Goal: Task Accomplishment & Management: Use online tool/utility

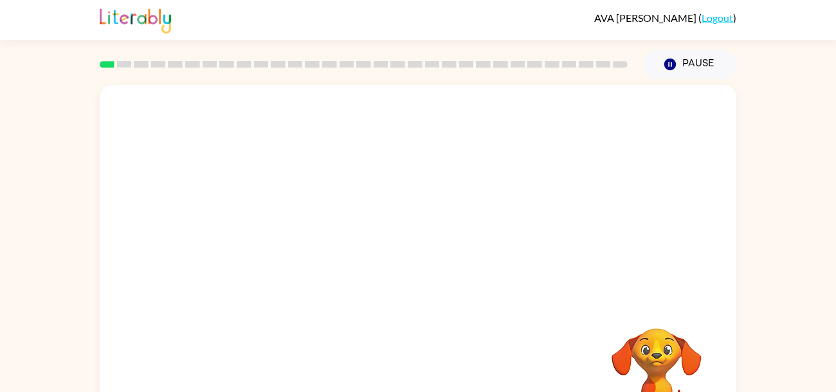
click at [835, 209] on div "Your browser must support playing .mp4 files to use Literably. Please try using…" at bounding box center [418, 265] width 836 height 373
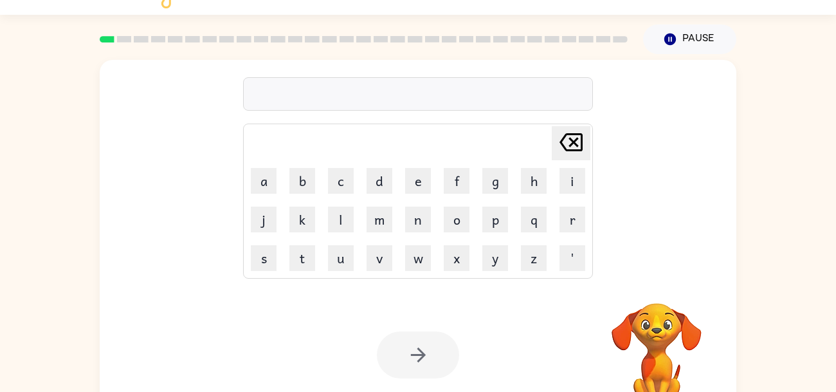
scroll to position [25, 0]
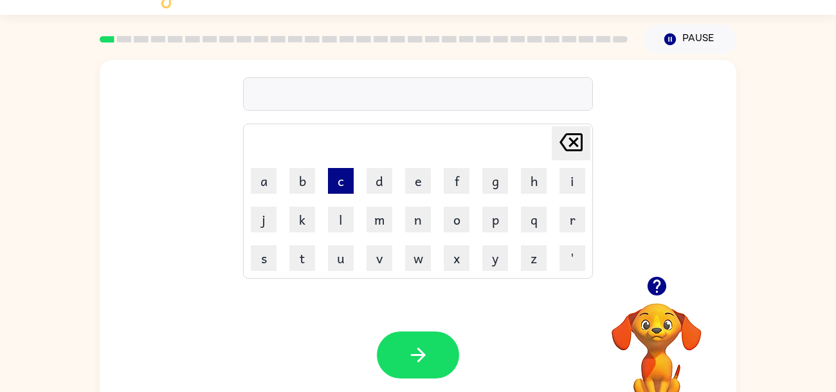
click at [352, 176] on button "c" at bounding box center [341, 181] width 26 height 26
click at [658, 280] on icon "button" at bounding box center [657, 286] width 23 height 23
click at [577, 134] on icon at bounding box center [570, 142] width 23 height 18
type button "delete"
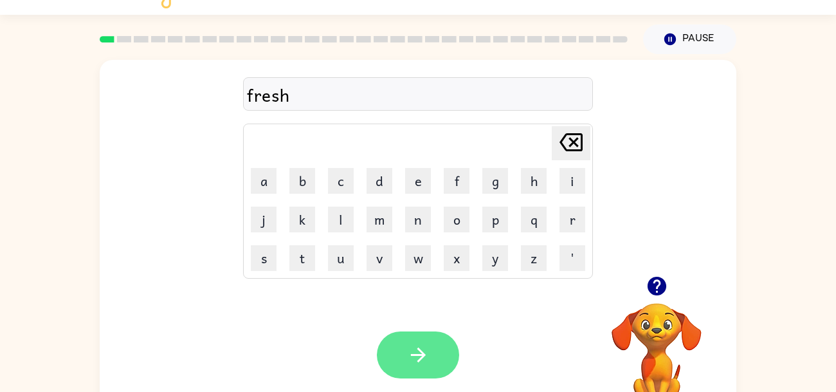
click at [402, 356] on button "button" at bounding box center [418, 354] width 82 height 47
click at [437, 352] on button "button" at bounding box center [418, 354] width 82 height 47
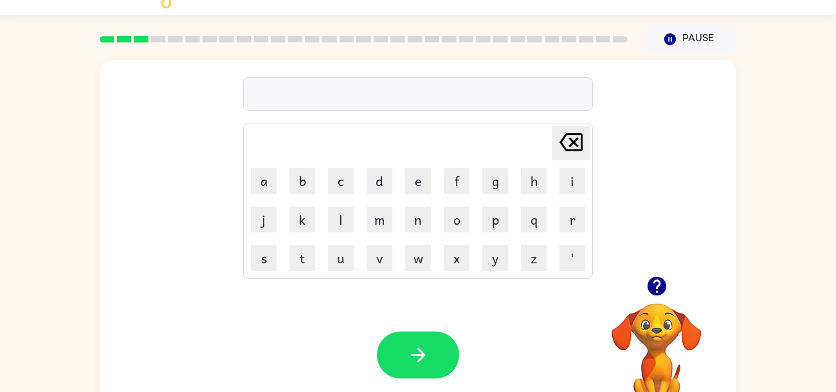
click at [662, 289] on icon "button" at bounding box center [656, 285] width 19 height 19
click at [658, 249] on div "Delete Delete last character input a b c d e f g h i j k l m n o p q r s t u v …" at bounding box center [418, 168] width 637 height 216
click at [652, 278] on icon "button" at bounding box center [656, 285] width 19 height 19
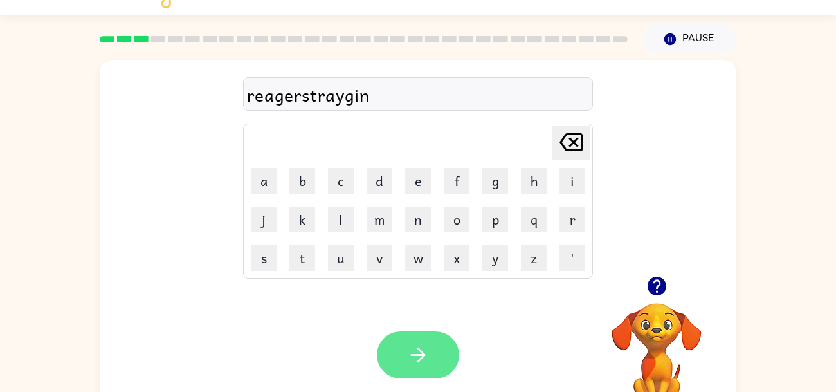
click at [411, 340] on button "button" at bounding box center [418, 354] width 82 height 47
click at [429, 359] on button "button" at bounding box center [418, 354] width 82 height 47
click at [397, 343] on button "button" at bounding box center [418, 354] width 82 height 47
click at [404, 346] on button "button" at bounding box center [418, 354] width 82 height 47
click at [402, 356] on button "button" at bounding box center [418, 354] width 82 height 47
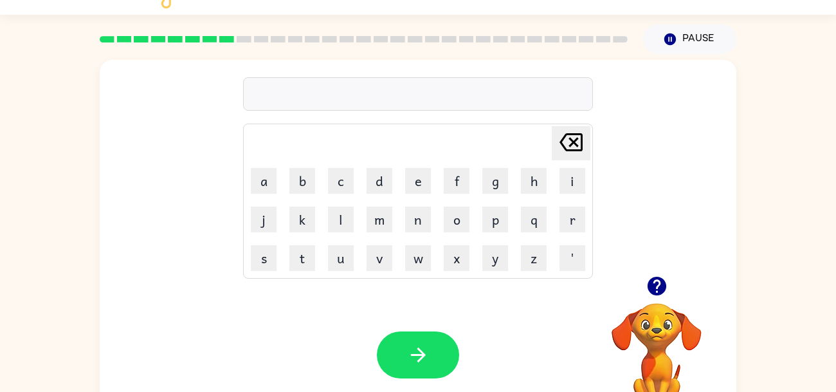
click at [656, 303] on video "Your browser must support playing .mp4 files to use Literably. Please try using…" at bounding box center [656, 347] width 129 height 129
click at [656, 296] on icon "button" at bounding box center [657, 286] width 23 height 23
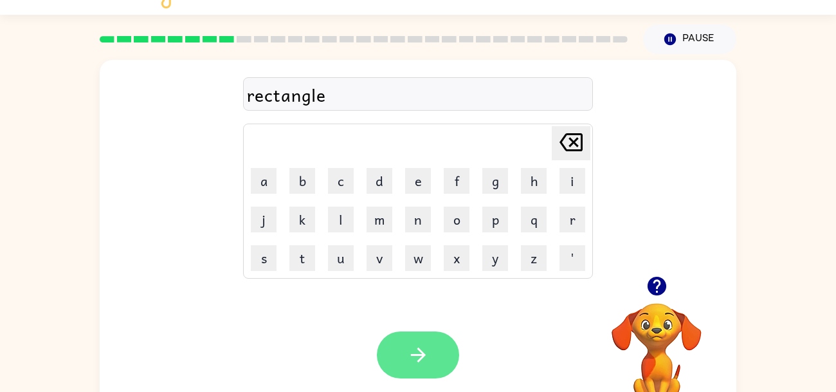
click at [401, 354] on button "button" at bounding box center [418, 354] width 82 height 47
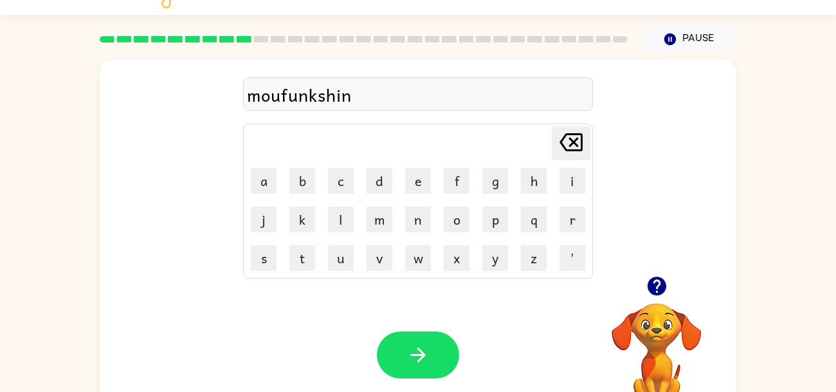
click at [277, 95] on div "moufunkshin" at bounding box center [418, 94] width 342 height 27
click at [284, 100] on div "moufunkshin" at bounding box center [418, 94] width 342 height 27
click at [282, 99] on div "moufunkshin" at bounding box center [418, 94] width 342 height 27
drag, startPoint x: 282, startPoint y: 99, endPoint x: 272, endPoint y: 101, distance: 10.5
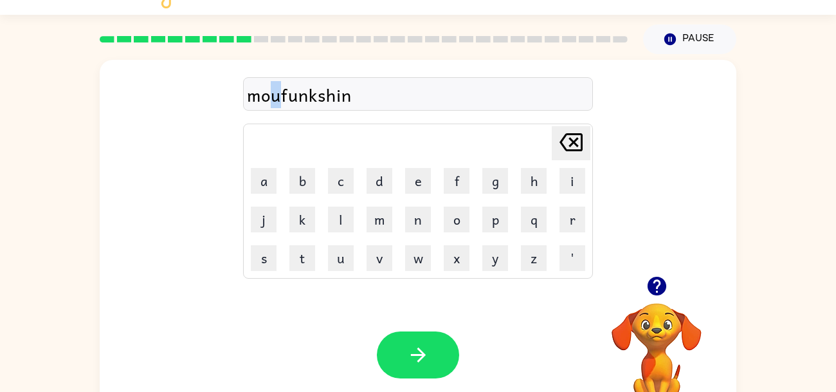
click at [272, 101] on div "moufunkshin" at bounding box center [418, 94] width 342 height 27
drag, startPoint x: 345, startPoint y: 99, endPoint x: 230, endPoint y: 102, distance: 114.5
click at [230, 102] on div "moufunkshi Delete Delete last character input a b c d e f g h i j k l m n o p q…" at bounding box center [418, 168] width 637 height 216
click at [363, 96] on div "moufunksh" at bounding box center [418, 94] width 342 height 27
click at [317, 93] on div "moufunksh" at bounding box center [418, 94] width 342 height 27
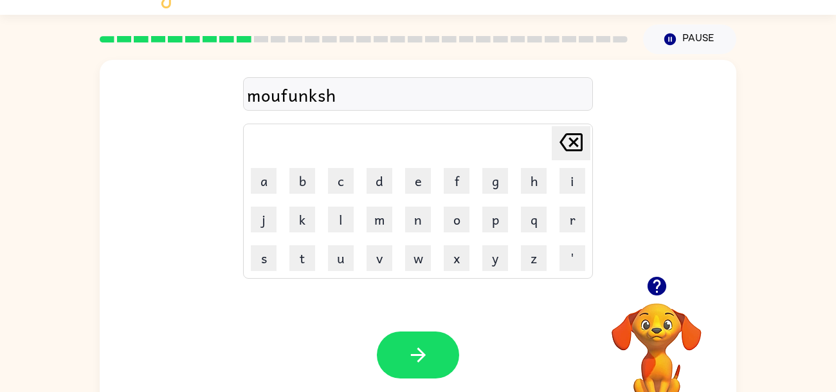
click at [338, 95] on div "moufunksh" at bounding box center [418, 94] width 342 height 27
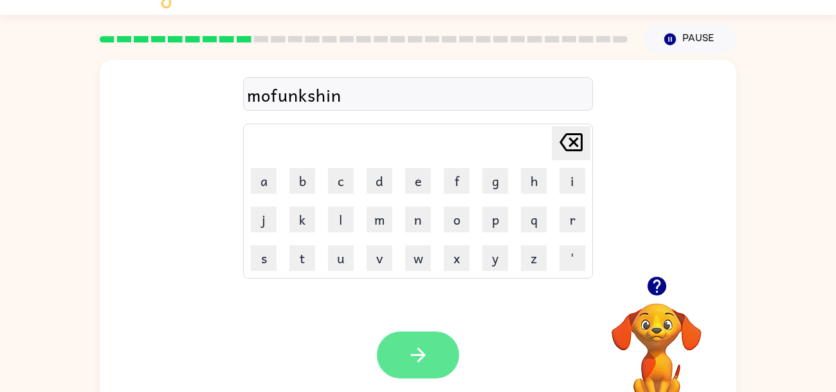
click at [402, 352] on button "button" at bounding box center [418, 354] width 82 height 47
click at [439, 338] on button "button" at bounding box center [418, 354] width 82 height 47
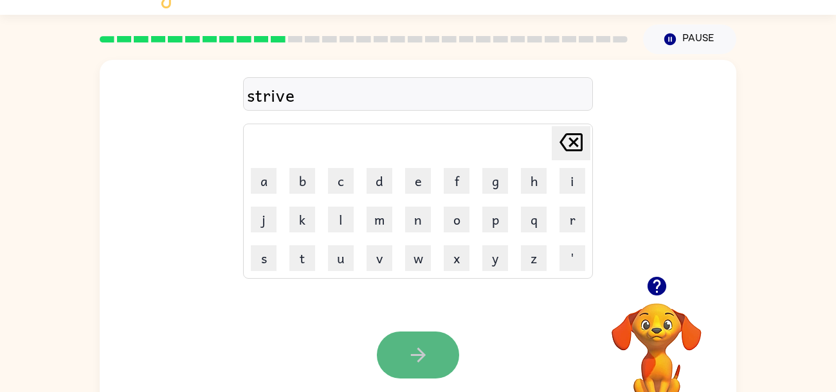
click at [440, 354] on button "button" at bounding box center [418, 354] width 82 height 47
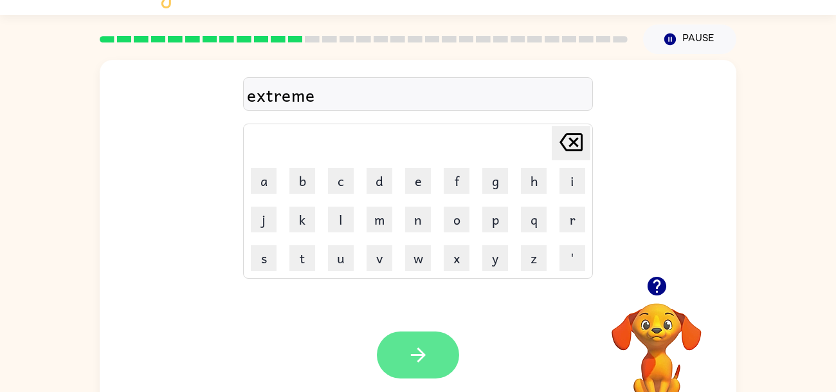
click at [401, 354] on button "button" at bounding box center [418, 354] width 82 height 47
click at [417, 356] on icon "button" at bounding box center [417, 354] width 15 height 15
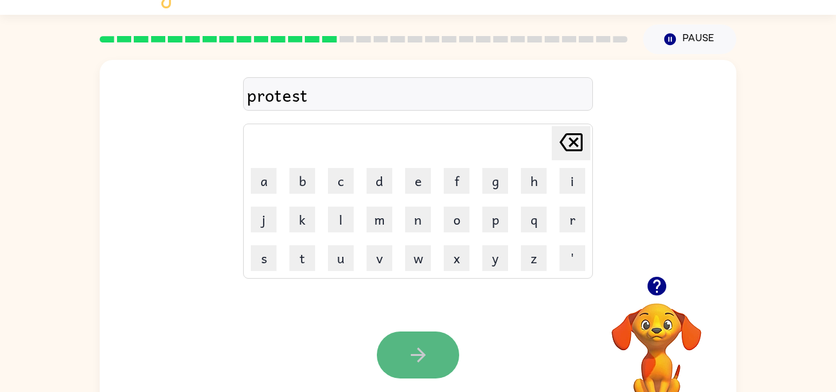
click at [431, 354] on button "button" at bounding box center [418, 354] width 82 height 47
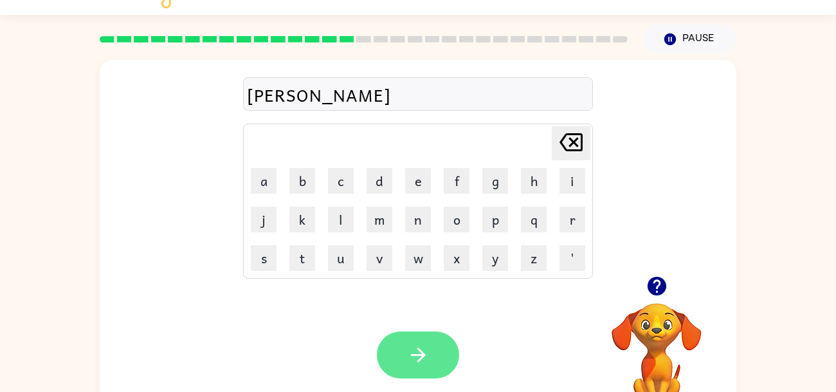
click at [413, 352] on icon "button" at bounding box center [418, 354] width 23 height 23
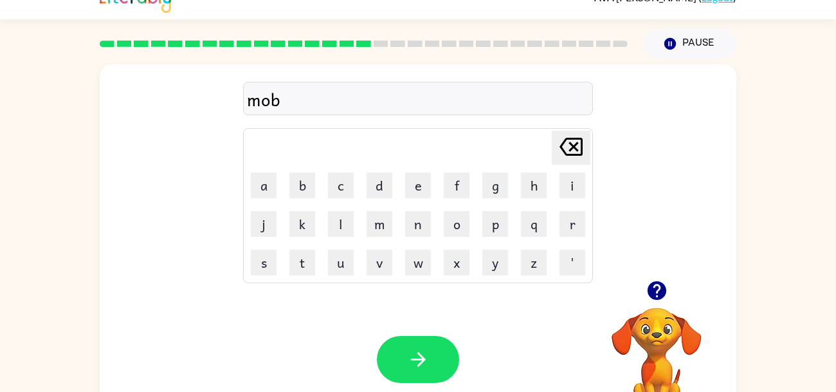
scroll to position [17, 0]
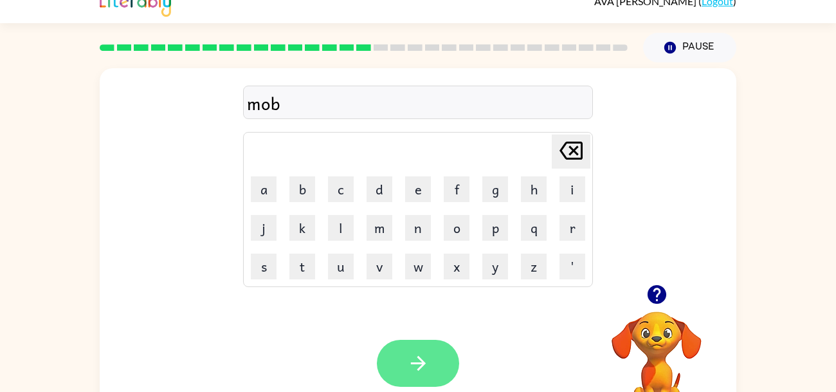
click at [410, 384] on button "button" at bounding box center [418, 362] width 82 height 47
click at [432, 352] on button "button" at bounding box center [418, 362] width 82 height 47
click at [422, 377] on button "button" at bounding box center [418, 362] width 82 height 47
click at [417, 372] on icon "button" at bounding box center [418, 363] width 23 height 23
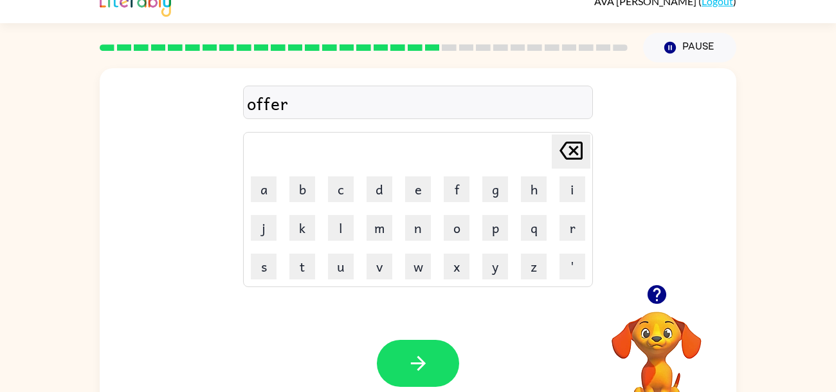
click at [655, 293] on icon "button" at bounding box center [656, 294] width 19 height 19
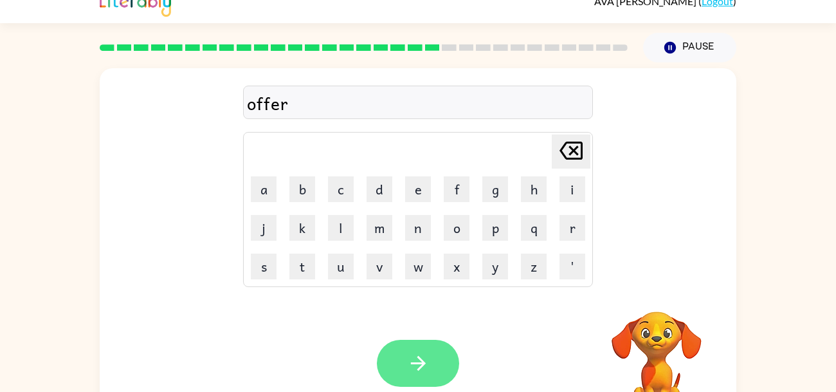
click at [433, 351] on button "button" at bounding box center [418, 362] width 82 height 47
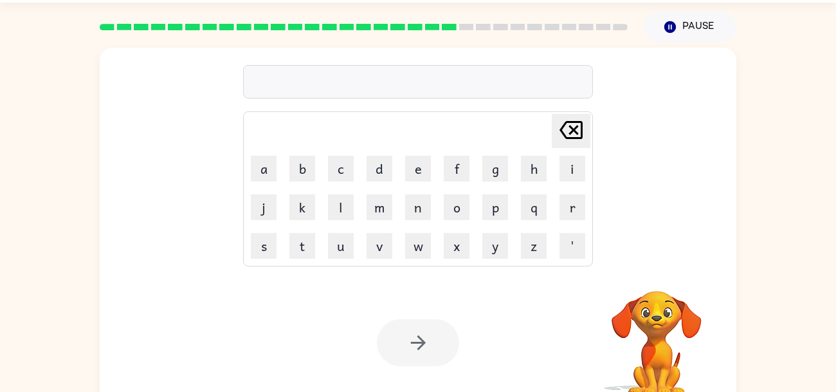
scroll to position [35, 0]
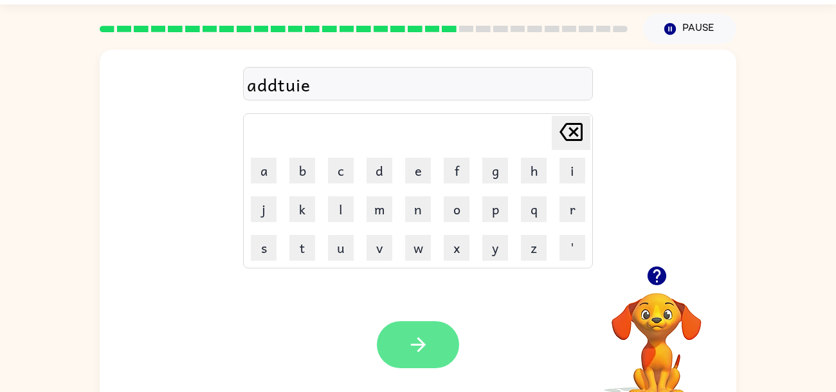
click at [406, 340] on button "button" at bounding box center [418, 344] width 82 height 47
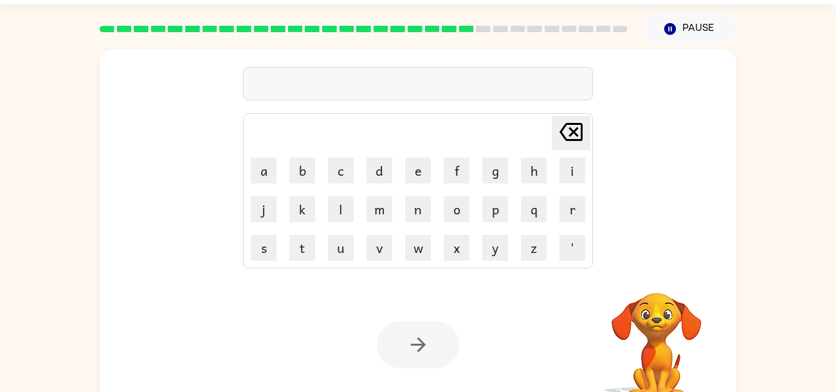
scroll to position [10, 0]
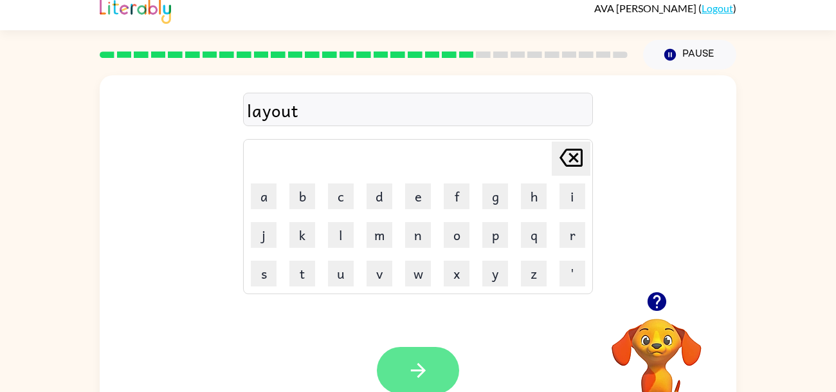
click at [413, 372] on icon "button" at bounding box center [418, 370] width 23 height 23
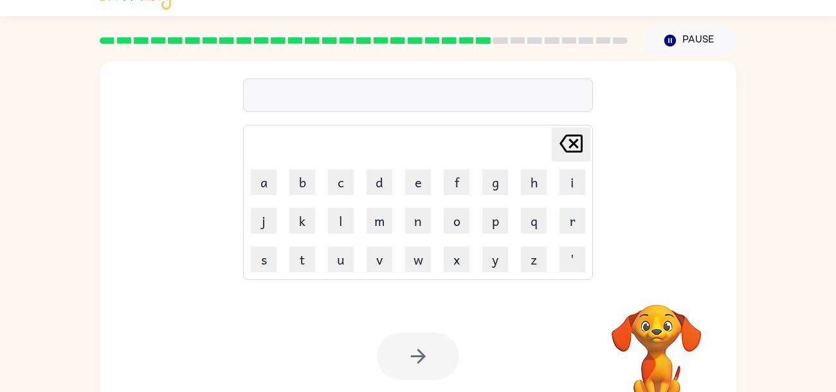
scroll to position [25, 0]
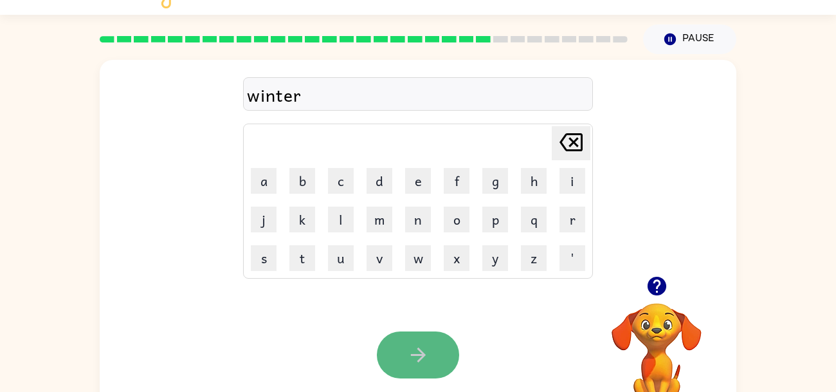
click at [418, 352] on icon "button" at bounding box center [418, 354] width 23 height 23
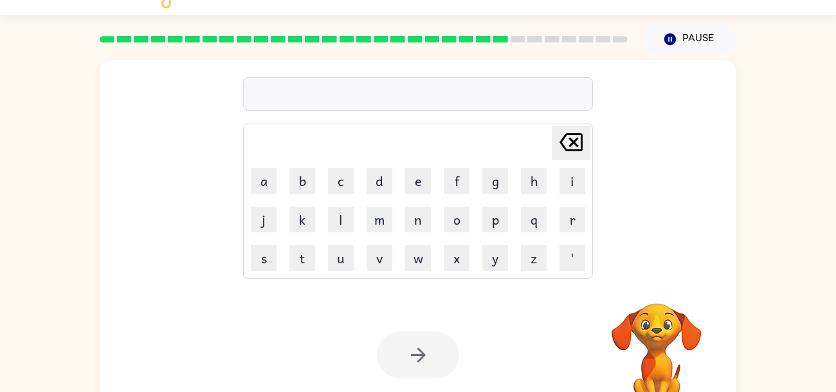
scroll to position [0, 0]
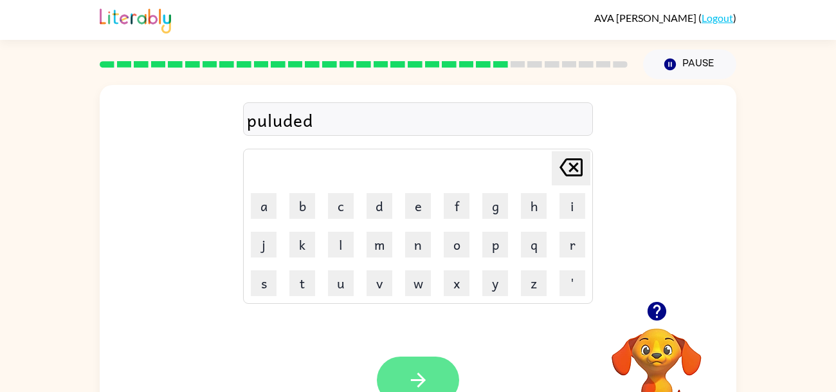
click at [416, 378] on icon "button" at bounding box center [418, 379] width 23 height 23
click at [438, 374] on button "button" at bounding box center [418, 379] width 82 height 47
click at [419, 370] on icon "button" at bounding box center [418, 379] width 23 height 23
click at [419, 368] on icon "button" at bounding box center [418, 379] width 23 height 23
click at [400, 359] on button "button" at bounding box center [418, 379] width 82 height 47
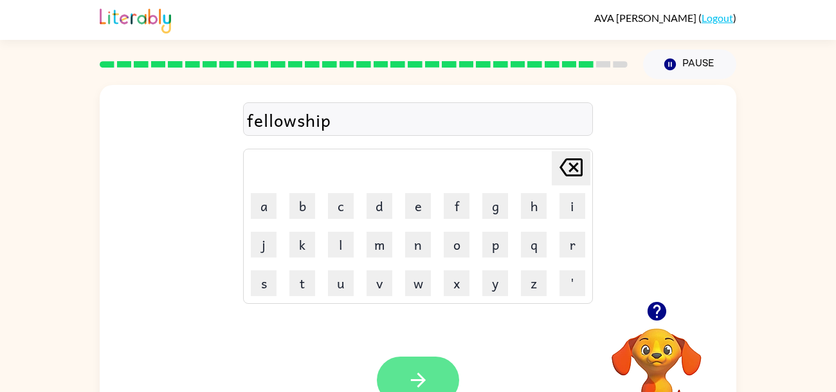
click at [406, 377] on button "button" at bounding box center [418, 379] width 82 height 47
click at [395, 371] on button "button" at bounding box center [418, 379] width 82 height 47
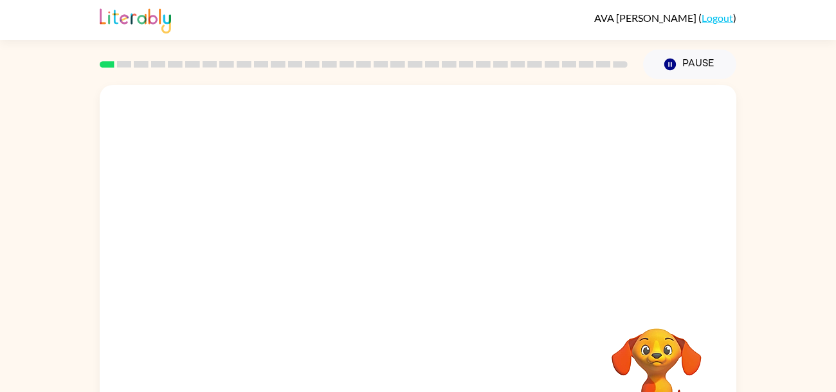
click at [583, 123] on video "Your browser must support playing .mp4 files to use Literably. Please try using…" at bounding box center [418, 193] width 637 height 216
click at [430, 280] on button "button" at bounding box center [418, 274] width 82 height 47
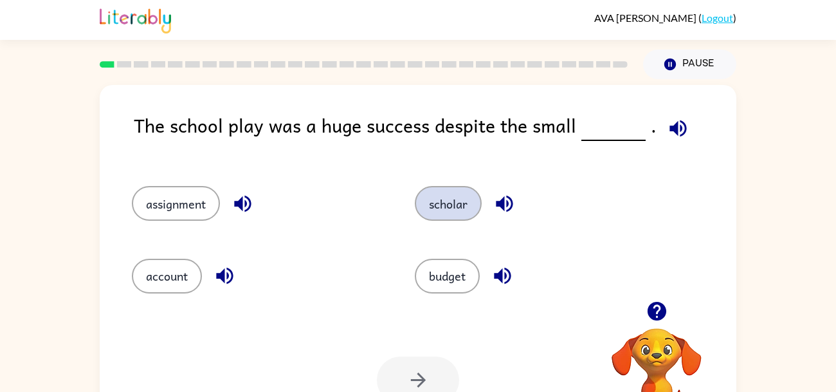
click at [440, 212] on button "scholar" at bounding box center [448, 203] width 67 height 35
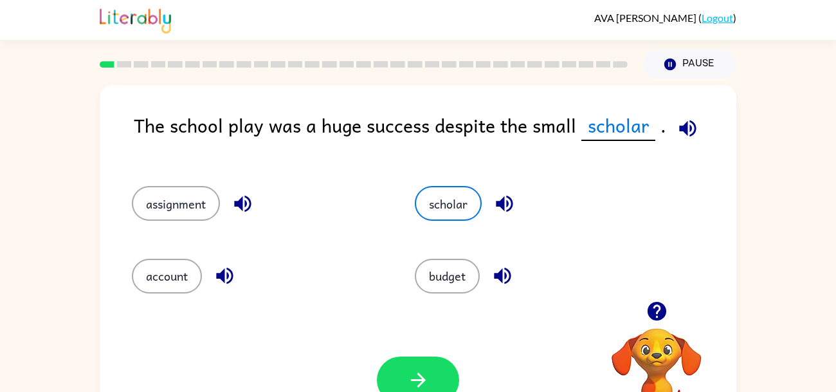
click at [440, 247] on div "budget" at bounding box center [531, 270] width 283 height 72
click at [448, 266] on button "budget" at bounding box center [447, 275] width 65 height 35
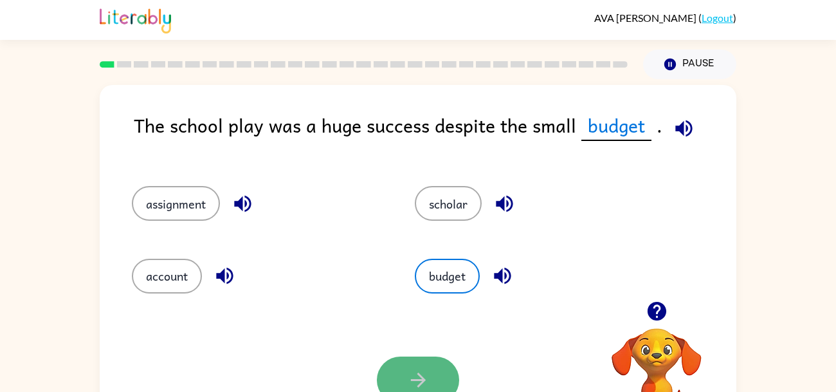
click at [416, 366] on button "button" at bounding box center [418, 379] width 82 height 47
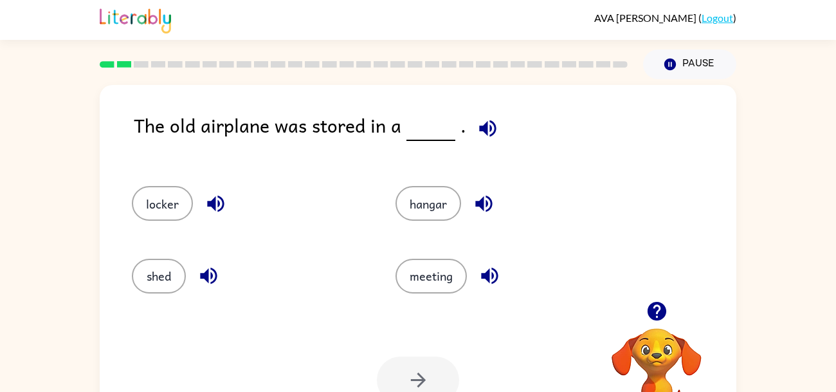
click at [479, 214] on icon "button" at bounding box center [484, 203] width 23 height 23
click at [202, 276] on icon "button" at bounding box center [208, 275] width 17 height 17
click at [169, 272] on button "shed" at bounding box center [159, 275] width 54 height 35
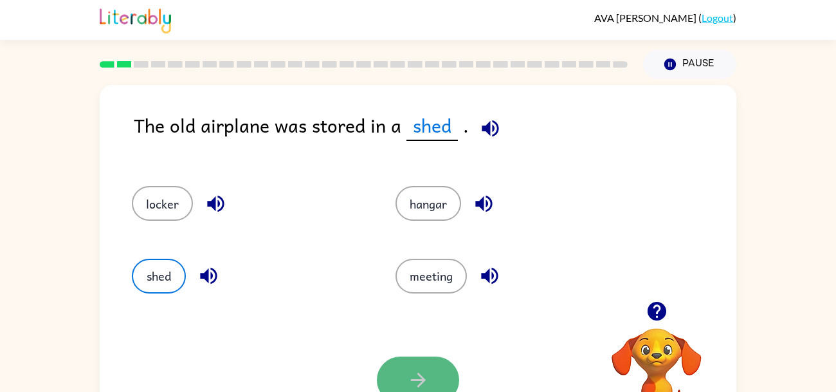
click at [388, 385] on button "button" at bounding box center [418, 379] width 82 height 47
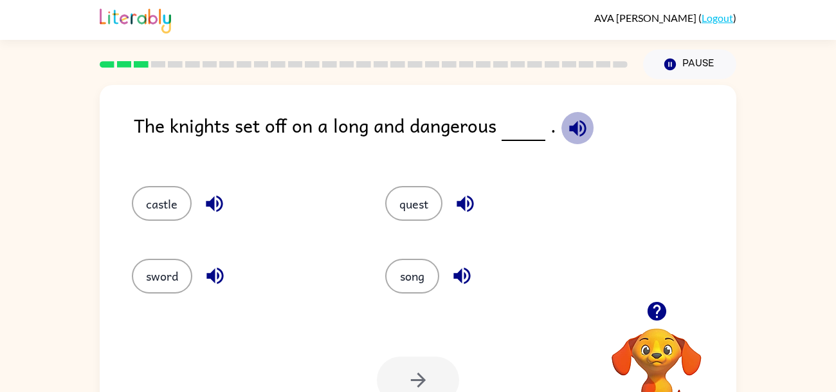
click at [577, 134] on icon "button" at bounding box center [577, 128] width 17 height 17
click at [440, 201] on button "quest" at bounding box center [413, 203] width 57 height 35
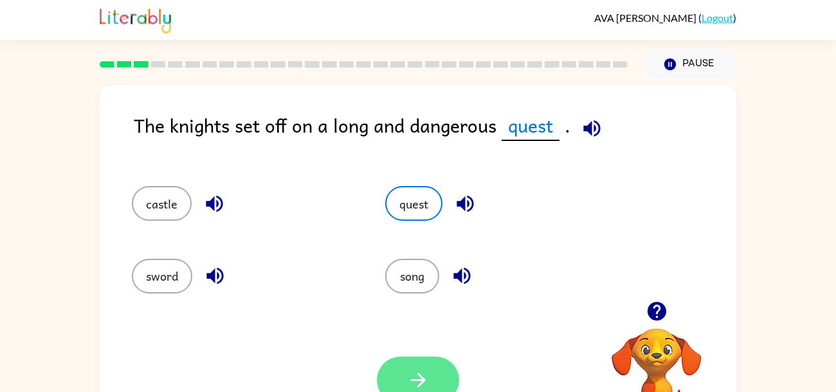
click at [419, 360] on button "button" at bounding box center [418, 379] width 82 height 47
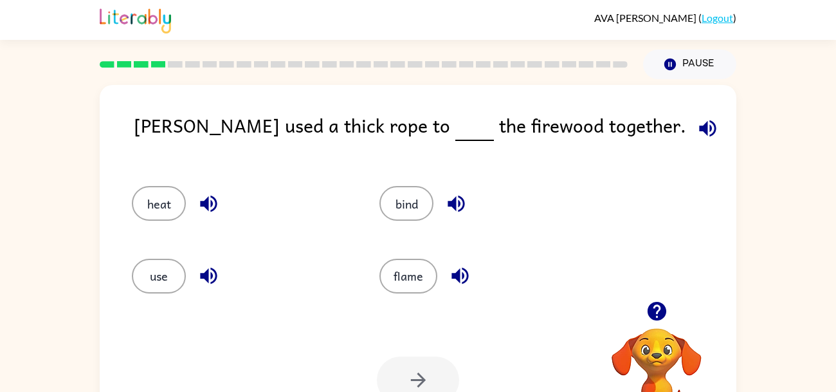
click at [211, 208] on icon "button" at bounding box center [208, 203] width 23 height 23
click at [696, 123] on icon "button" at bounding box center [707, 128] width 23 height 23
click at [158, 215] on button "heat" at bounding box center [159, 203] width 54 height 35
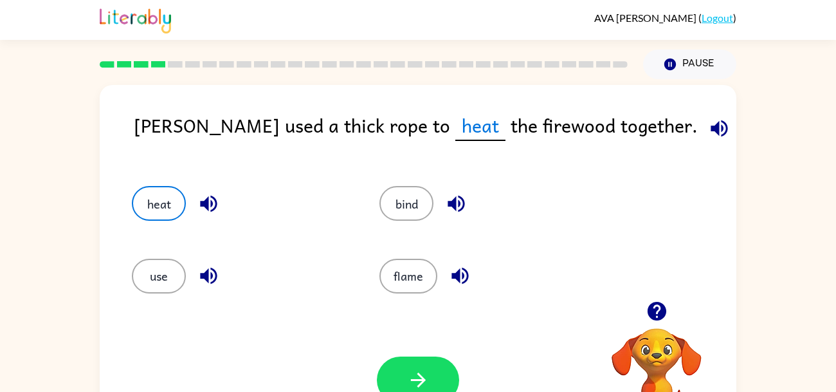
click at [708, 118] on icon "button" at bounding box center [719, 128] width 23 height 23
click at [418, 381] on icon "button" at bounding box center [418, 379] width 23 height 23
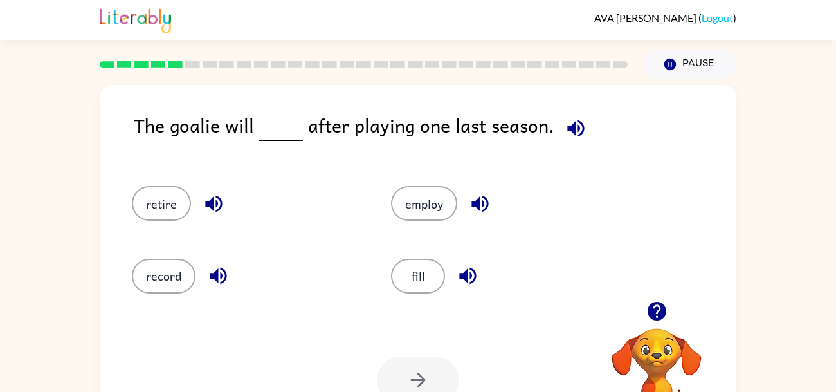
click at [567, 127] on icon "button" at bounding box center [575, 128] width 17 height 17
click at [575, 131] on icon "button" at bounding box center [576, 128] width 23 height 23
click at [219, 213] on icon "button" at bounding box center [214, 203] width 23 height 23
click at [177, 206] on button "retire" at bounding box center [161, 203] width 59 height 35
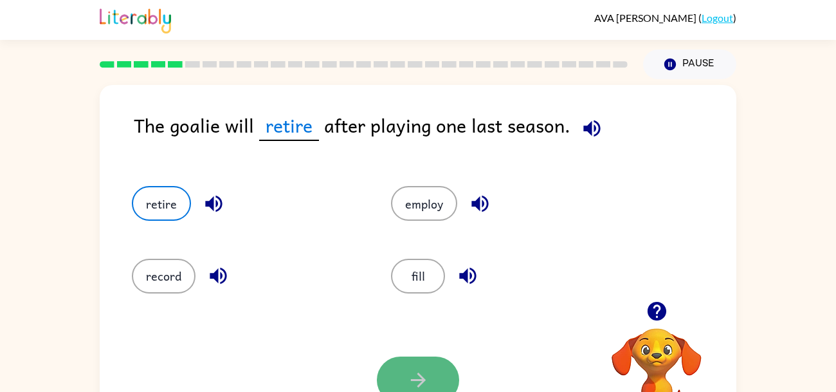
click at [444, 376] on button "button" at bounding box center [418, 379] width 82 height 47
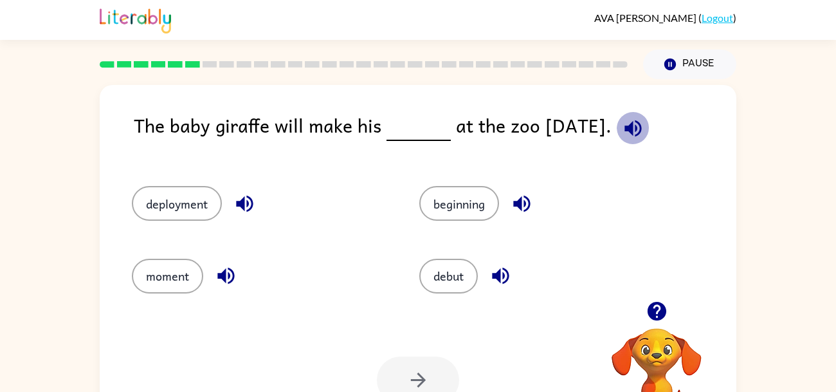
click at [644, 129] on icon "button" at bounding box center [633, 128] width 23 height 23
click at [260, 197] on button "button" at bounding box center [244, 203] width 33 height 33
click at [215, 273] on icon "button" at bounding box center [226, 275] width 23 height 23
click at [525, 194] on icon "button" at bounding box center [522, 203] width 23 height 23
click at [493, 281] on icon "button" at bounding box center [500, 275] width 23 height 23
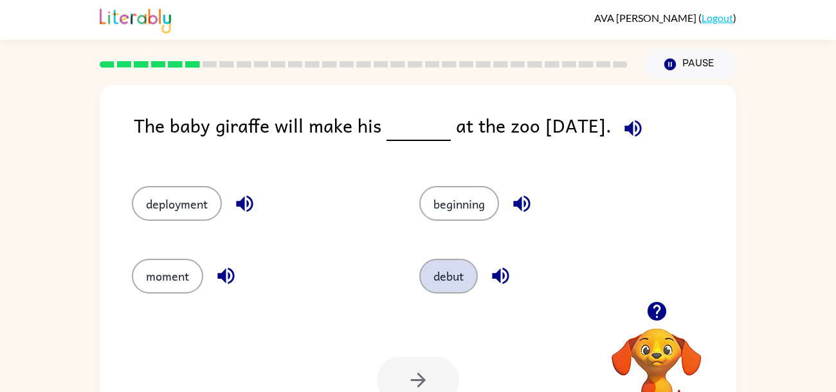
click at [453, 287] on button "debut" at bounding box center [448, 275] width 59 height 35
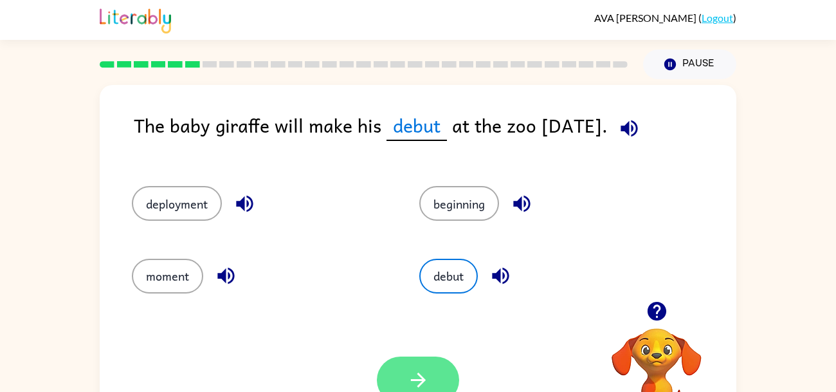
click at [414, 372] on icon "button" at bounding box center [418, 379] width 23 height 23
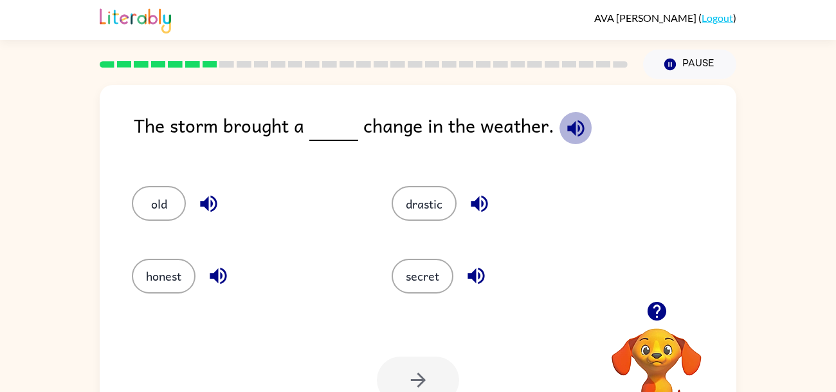
click at [565, 119] on icon "button" at bounding box center [576, 128] width 23 height 23
click at [485, 212] on icon "button" at bounding box center [479, 203] width 23 height 23
click at [429, 201] on button "drastic" at bounding box center [424, 203] width 65 height 35
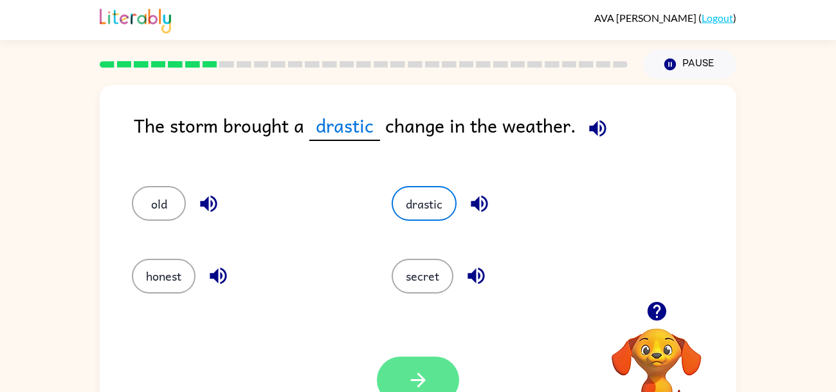
click at [401, 379] on button "button" at bounding box center [418, 379] width 82 height 47
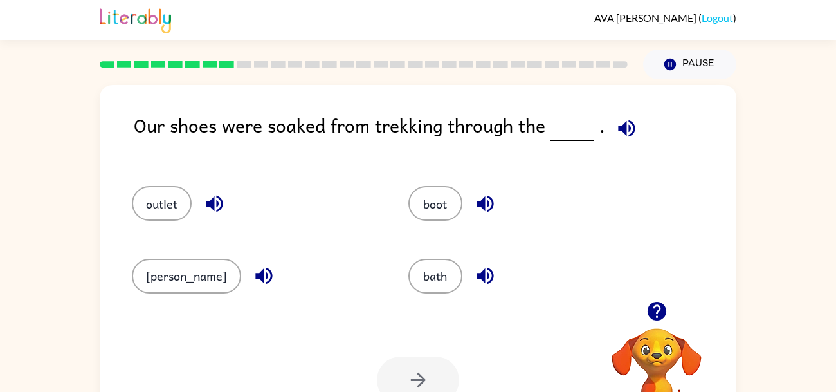
click at [638, 131] on button "button" at bounding box center [626, 128] width 33 height 33
click at [476, 282] on icon "button" at bounding box center [484, 275] width 17 height 17
click at [476, 210] on icon "button" at bounding box center [484, 203] width 17 height 17
click at [204, 206] on icon "button" at bounding box center [214, 203] width 23 height 23
click at [253, 270] on icon "button" at bounding box center [264, 275] width 23 height 23
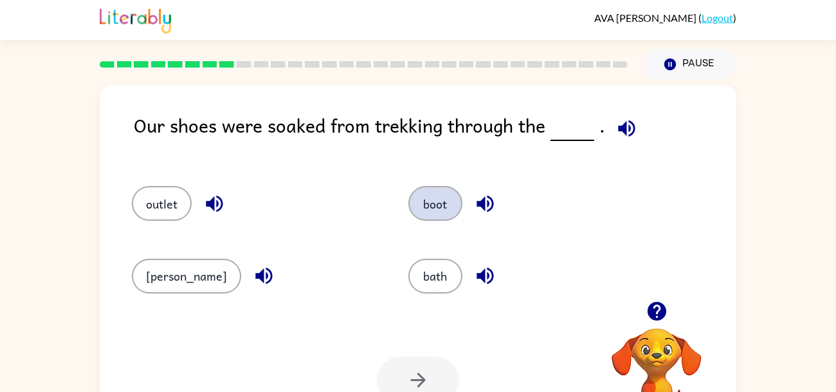
click at [435, 194] on button "boot" at bounding box center [435, 203] width 54 height 35
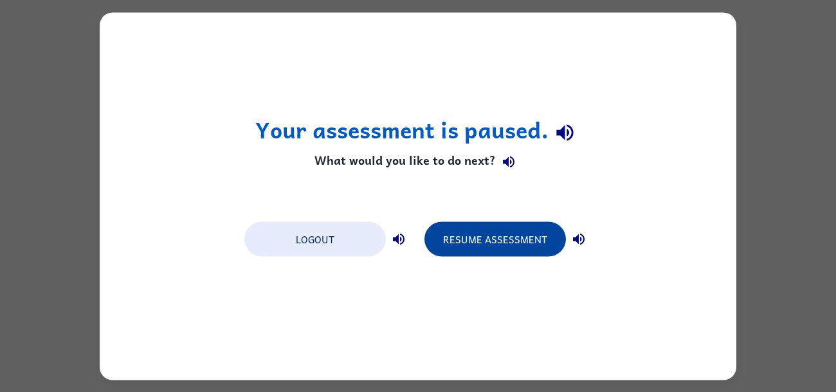
click at [471, 236] on button "Resume Assessment" at bounding box center [494, 238] width 141 height 35
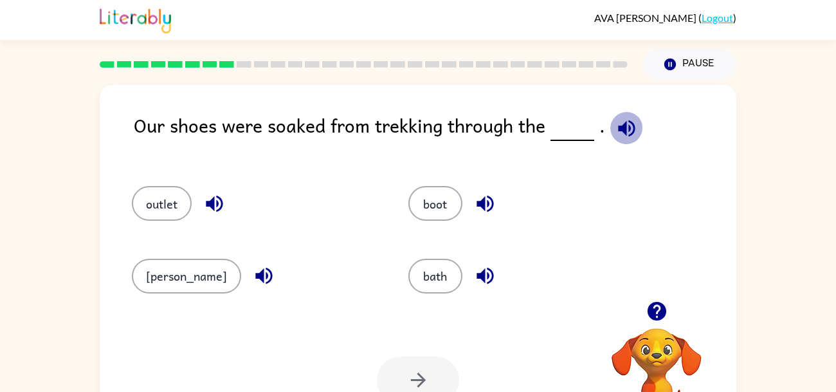
click at [610, 129] on button "button" at bounding box center [626, 128] width 33 height 33
click at [248, 288] on button "button" at bounding box center [264, 275] width 33 height 33
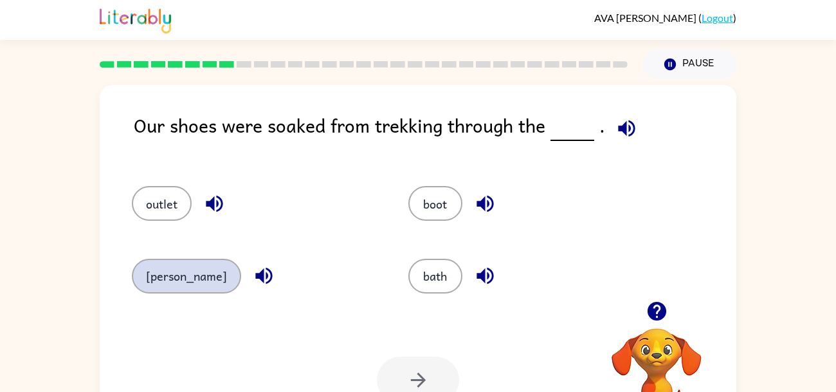
click at [173, 284] on button "[PERSON_NAME]" at bounding box center [186, 275] width 109 height 35
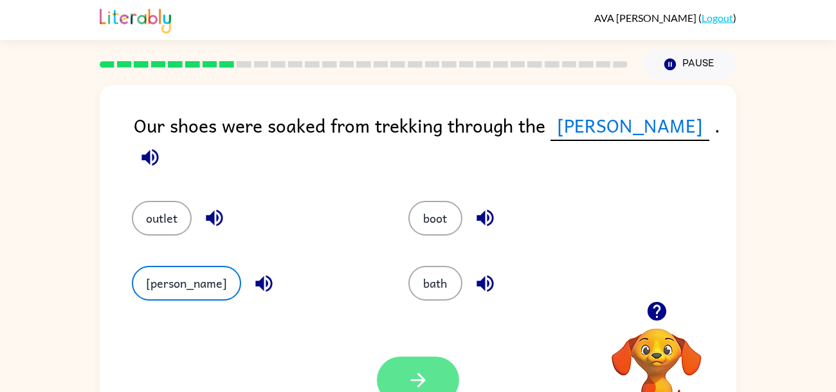
click at [435, 386] on button "button" at bounding box center [418, 379] width 82 height 47
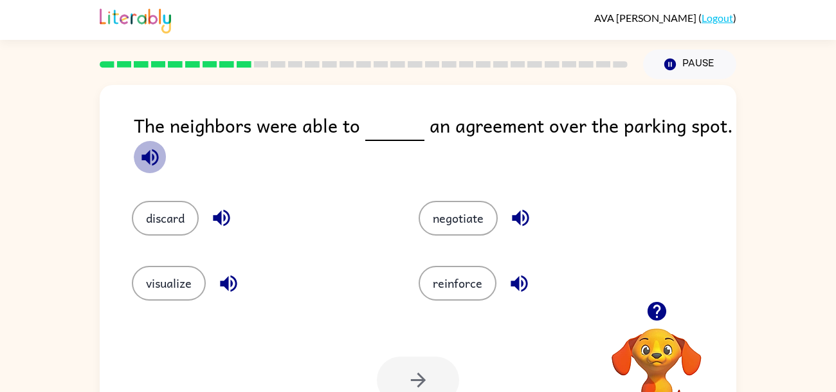
click at [141, 151] on icon "button" at bounding box center [150, 157] width 23 height 23
click at [512, 221] on icon "button" at bounding box center [520, 217] width 23 height 23
click at [210, 218] on icon "button" at bounding box center [221, 217] width 23 height 23
click at [233, 283] on icon "button" at bounding box center [228, 283] width 17 height 17
click at [522, 296] on button "button" at bounding box center [519, 283] width 33 height 33
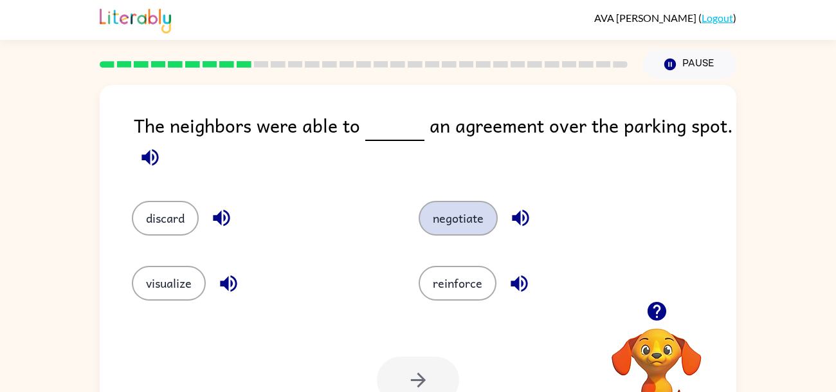
click at [454, 208] on button "negotiate" at bounding box center [458, 218] width 79 height 35
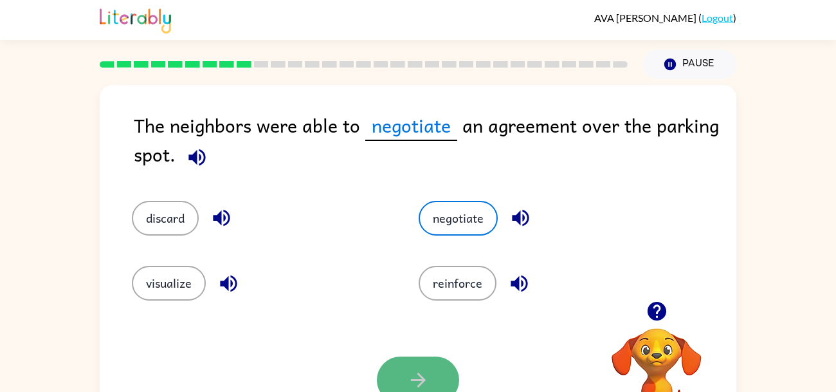
click at [429, 368] on icon "button" at bounding box center [418, 379] width 23 height 23
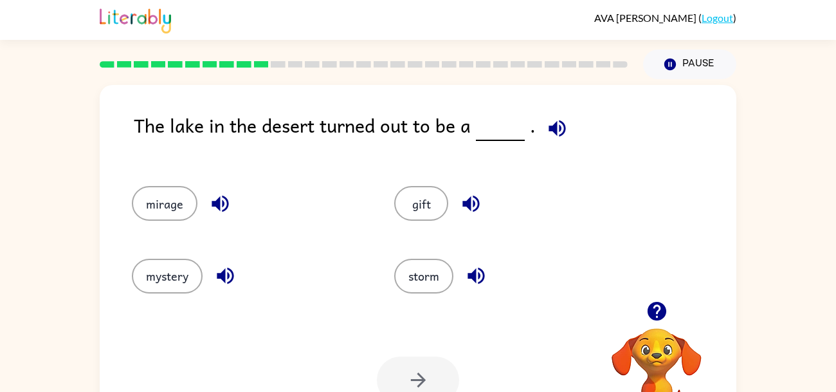
click at [548, 128] on icon "button" at bounding box center [556, 128] width 17 height 17
click at [549, 129] on icon "button" at bounding box center [556, 128] width 17 height 17
click at [217, 208] on icon "button" at bounding box center [220, 203] width 17 height 17
click at [467, 213] on icon "button" at bounding box center [471, 203] width 23 height 23
click at [469, 269] on icon "button" at bounding box center [476, 275] width 23 height 23
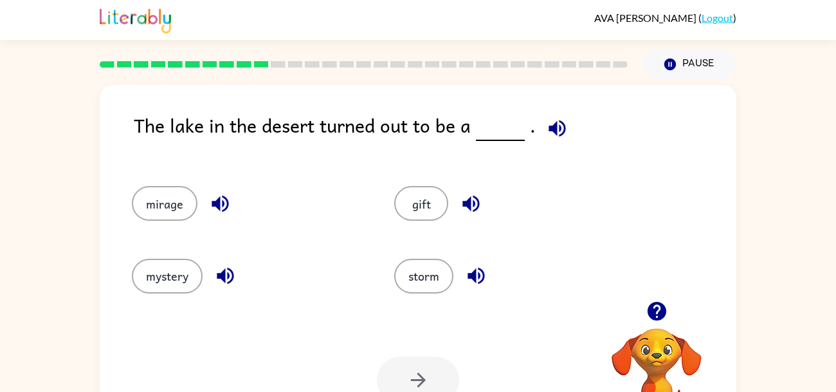
click at [233, 276] on icon "button" at bounding box center [225, 275] width 17 height 17
click at [167, 207] on button "mirage" at bounding box center [165, 203] width 66 height 35
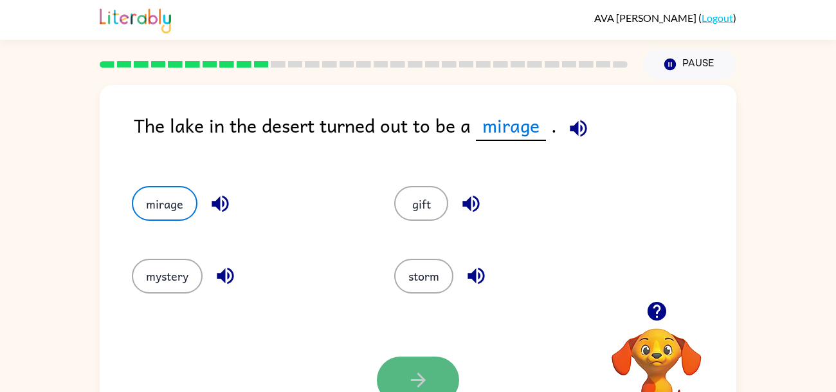
click at [410, 375] on icon "button" at bounding box center [418, 379] width 23 height 23
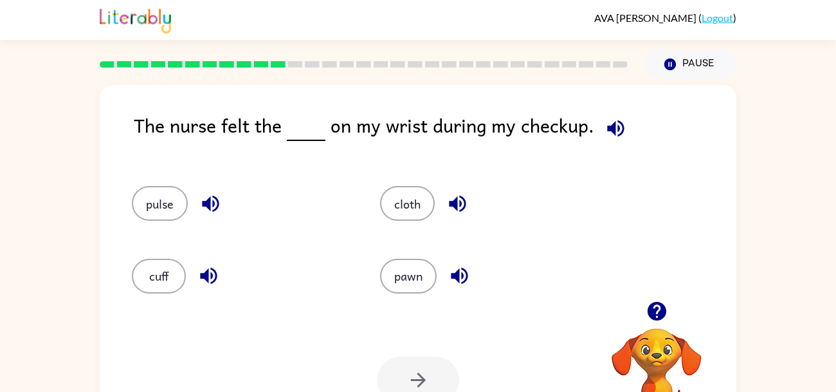
click at [615, 134] on icon "button" at bounding box center [615, 128] width 17 height 17
click at [162, 203] on button "pulse" at bounding box center [160, 203] width 56 height 35
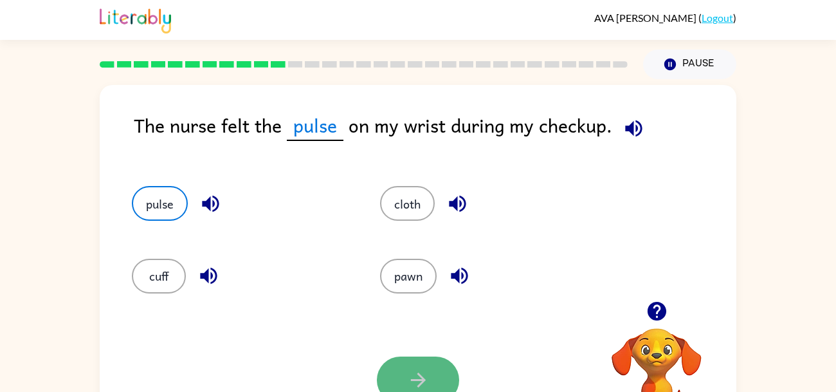
click at [408, 372] on icon "button" at bounding box center [418, 379] width 23 height 23
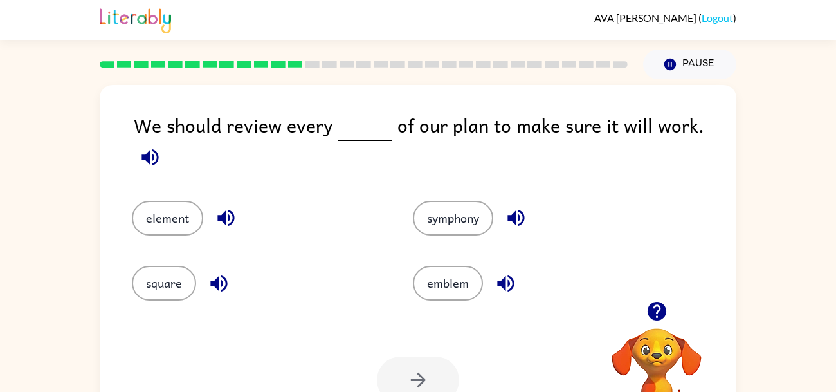
click at [161, 146] on icon "button" at bounding box center [150, 157] width 23 height 23
click at [230, 206] on icon "button" at bounding box center [226, 217] width 23 height 23
click at [218, 206] on icon "button" at bounding box center [226, 217] width 23 height 23
click at [216, 206] on icon "button" at bounding box center [226, 217] width 23 height 23
click at [510, 210] on icon "button" at bounding box center [515, 218] width 17 height 17
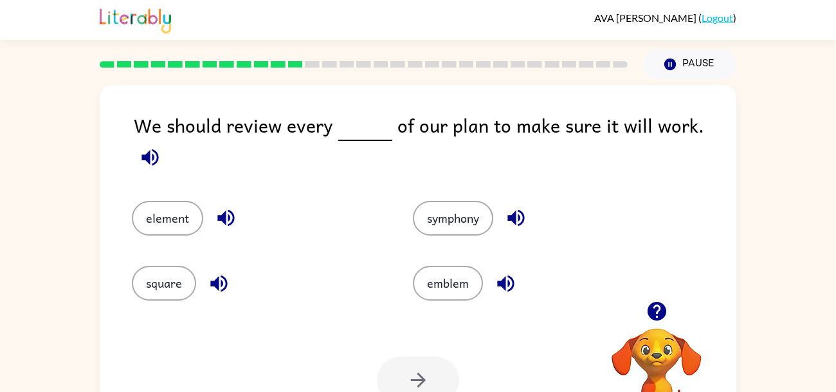
click at [512, 278] on icon "button" at bounding box center [505, 283] width 17 height 17
click at [221, 272] on icon "button" at bounding box center [219, 283] width 23 height 23
click at [179, 214] on button "element" at bounding box center [167, 218] width 71 height 35
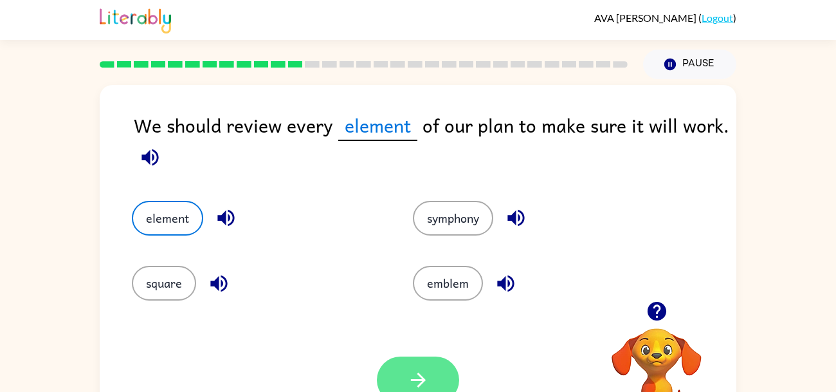
click at [426, 363] on button "button" at bounding box center [418, 379] width 82 height 47
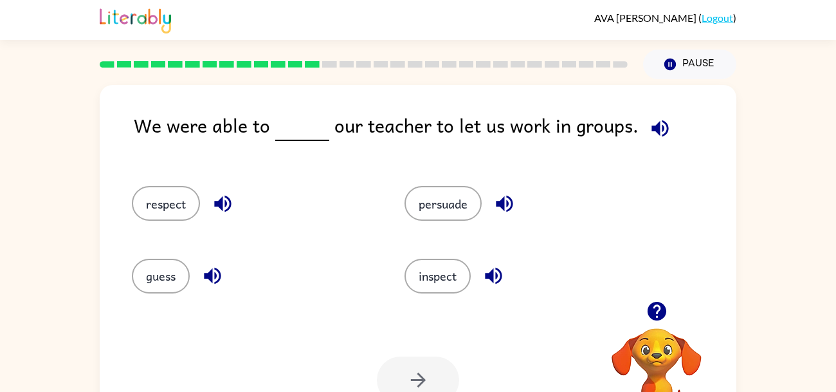
click at [655, 128] on icon "button" at bounding box center [660, 128] width 23 height 23
click at [664, 131] on icon "button" at bounding box center [660, 128] width 23 height 23
click at [199, 278] on button "button" at bounding box center [212, 275] width 33 height 33
click at [516, 192] on icon "button" at bounding box center [504, 203] width 23 height 23
click at [444, 203] on button "persuade" at bounding box center [442, 203] width 77 height 35
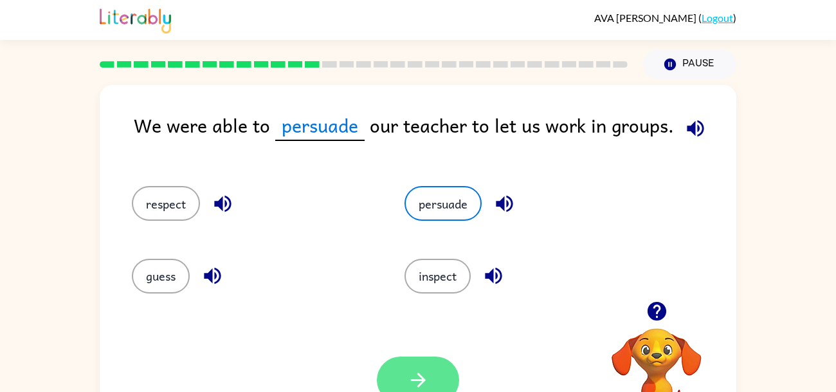
click at [422, 374] on icon "button" at bounding box center [418, 379] width 23 height 23
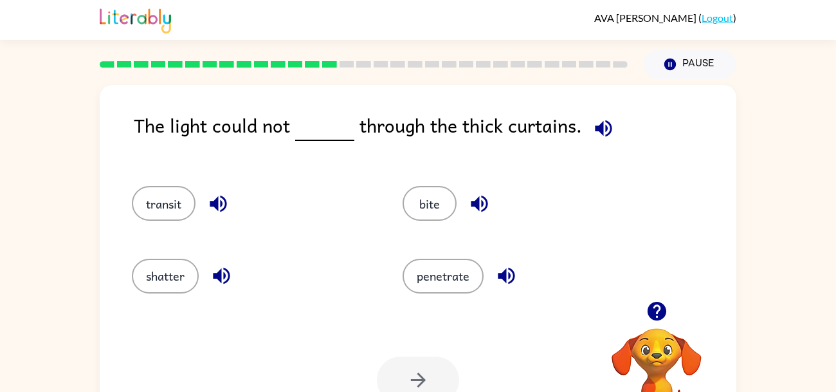
click at [606, 125] on icon "button" at bounding box center [603, 128] width 17 height 17
click at [217, 204] on icon "button" at bounding box center [218, 203] width 17 height 17
click at [502, 282] on icon "button" at bounding box center [506, 275] width 23 height 23
click at [231, 282] on icon "button" at bounding box center [221, 275] width 23 height 23
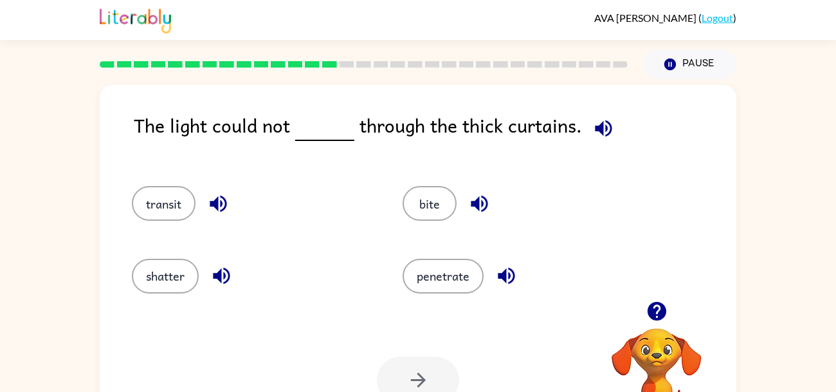
click at [498, 176] on div "bite" at bounding box center [513, 197] width 271 height 72
click at [481, 199] on icon "button" at bounding box center [479, 203] width 23 height 23
click at [167, 202] on button "transit" at bounding box center [164, 203] width 64 height 35
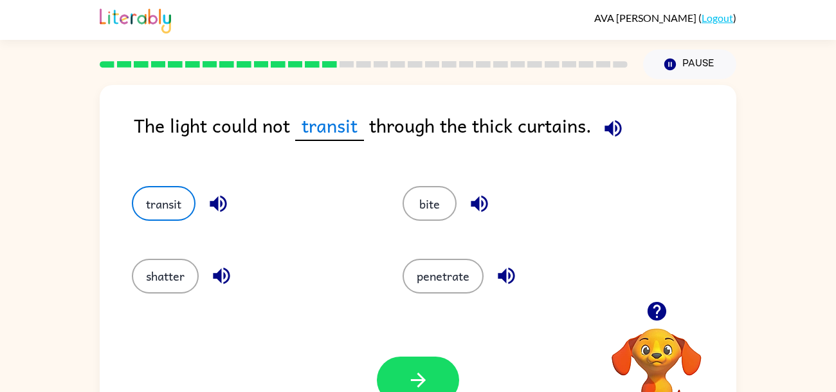
click at [611, 132] on icon "button" at bounding box center [612, 128] width 17 height 17
click at [465, 284] on button "penetrate" at bounding box center [442, 275] width 81 height 35
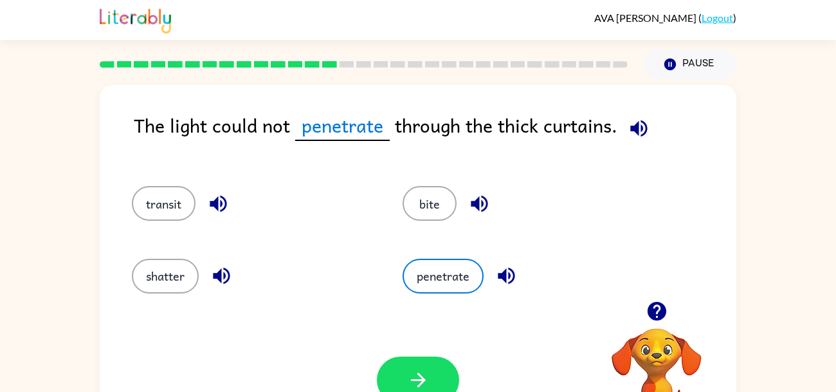
click at [443, 356] on div at bounding box center [418, 379] width 82 height 47
click at [442, 361] on button "button" at bounding box center [418, 379] width 82 height 47
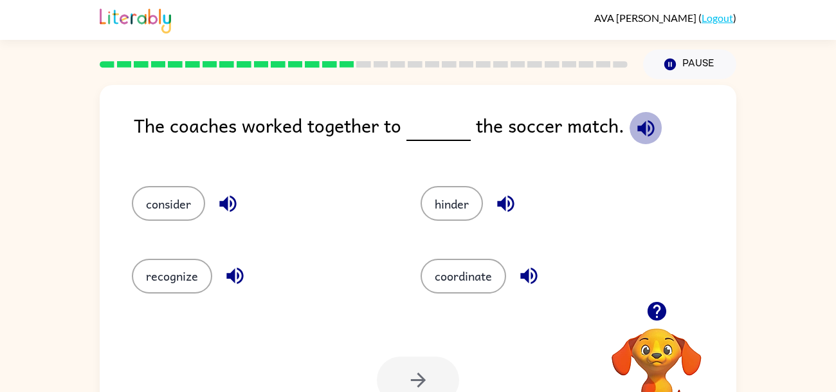
click at [639, 126] on icon "button" at bounding box center [645, 128] width 17 height 17
click at [536, 265] on icon "button" at bounding box center [529, 275] width 23 height 23
click at [515, 205] on icon "button" at bounding box center [505, 203] width 23 height 23
click at [227, 215] on button "button" at bounding box center [228, 203] width 33 height 33
click at [238, 285] on icon "button" at bounding box center [235, 275] width 23 height 23
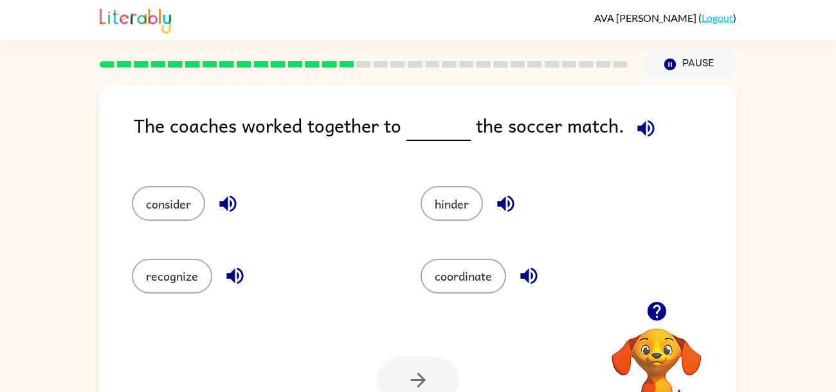
click at [240, 195] on button "button" at bounding box center [228, 203] width 33 height 33
click at [176, 208] on button "consider" at bounding box center [168, 203] width 73 height 35
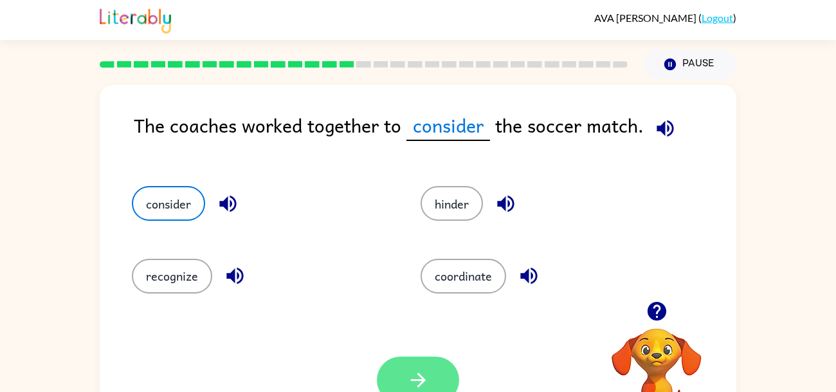
click at [405, 369] on button "button" at bounding box center [418, 379] width 82 height 47
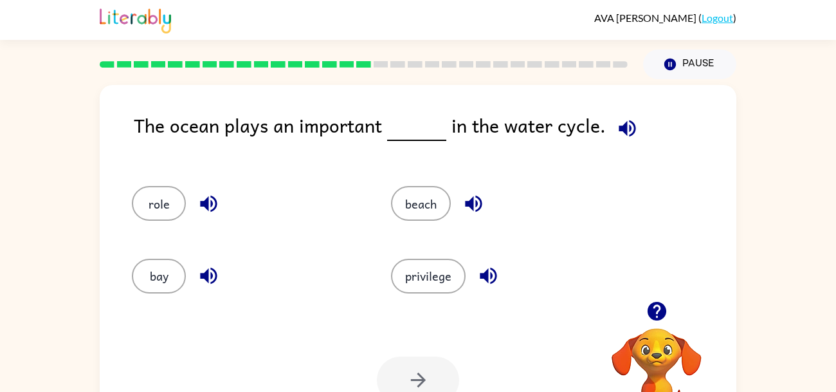
click at [635, 131] on button "button" at bounding box center [627, 128] width 33 height 33
click at [174, 219] on button "role" at bounding box center [159, 203] width 54 height 35
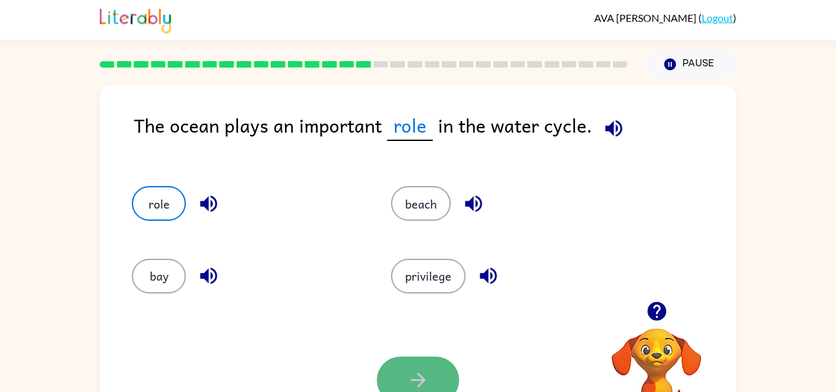
click at [404, 379] on button "button" at bounding box center [418, 379] width 82 height 47
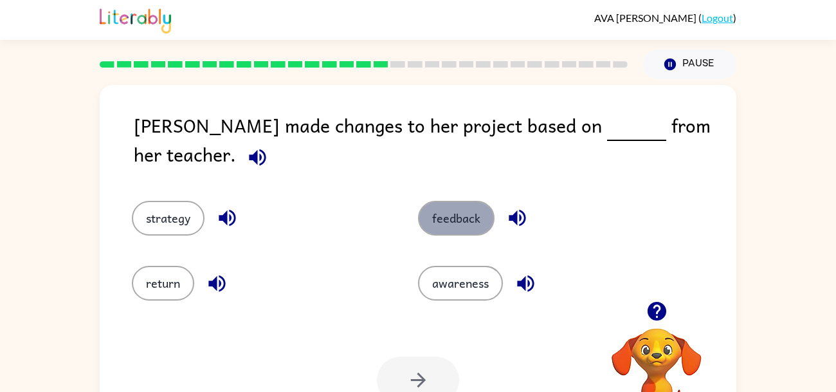
click at [457, 201] on button "feedback" at bounding box center [456, 218] width 77 height 35
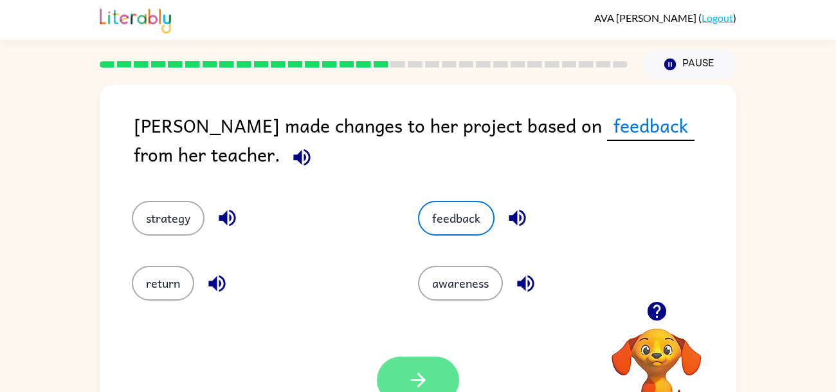
click at [397, 379] on button "button" at bounding box center [418, 379] width 82 height 47
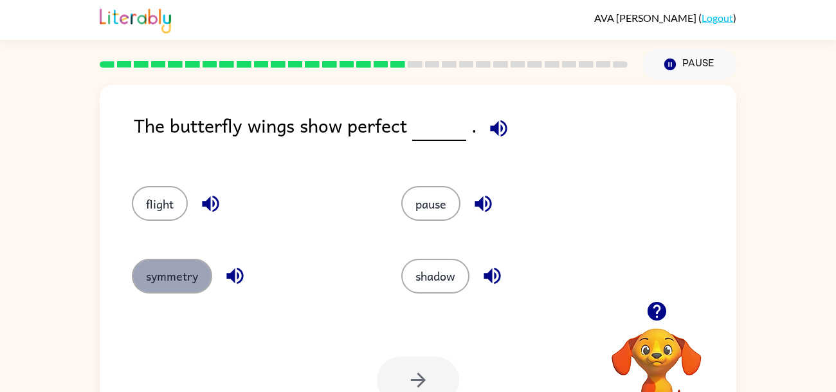
click at [177, 275] on button "symmetry" at bounding box center [172, 275] width 80 height 35
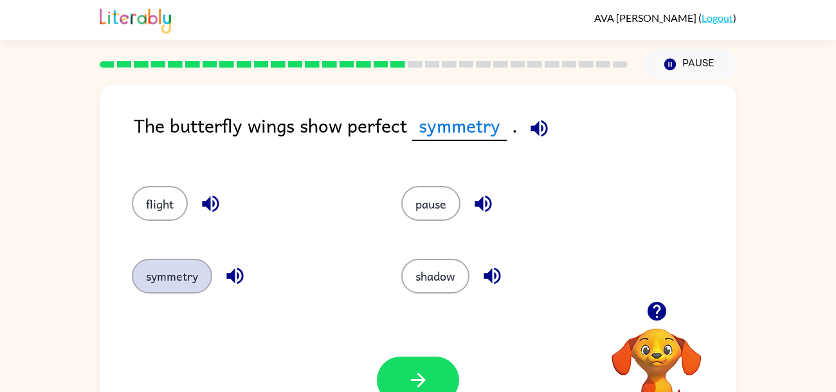
click at [177, 275] on button "symmetry" at bounding box center [172, 275] width 80 height 35
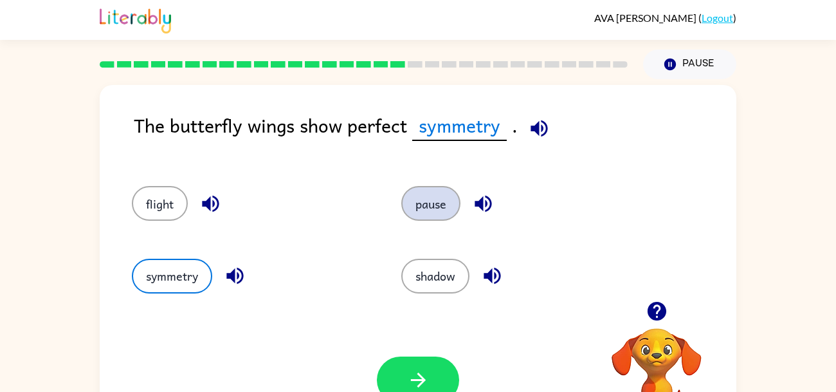
click at [458, 203] on button "pause" at bounding box center [430, 203] width 59 height 35
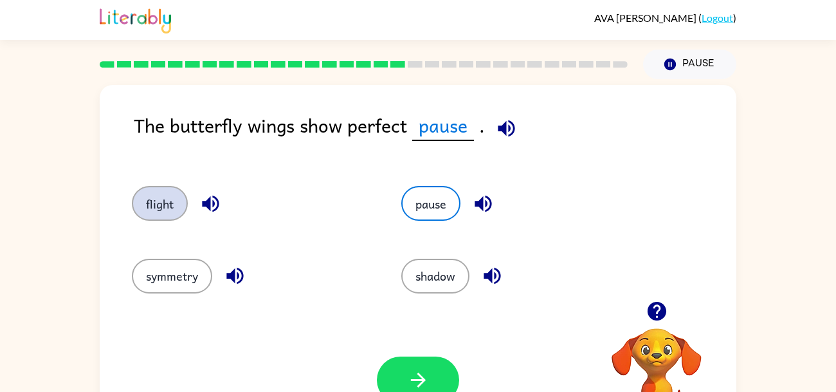
click at [141, 192] on button "flight" at bounding box center [160, 203] width 56 height 35
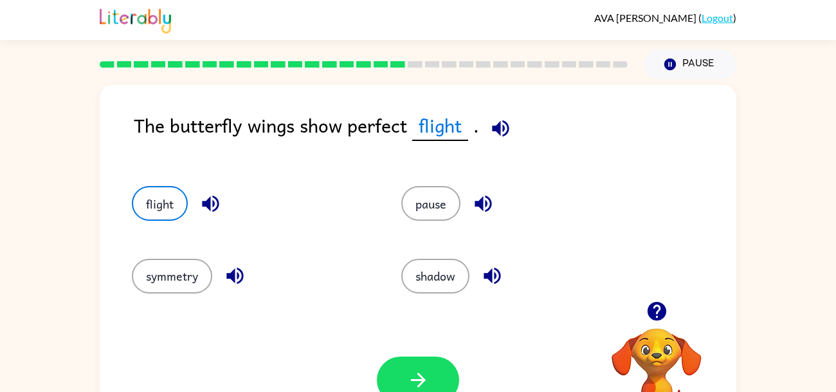
click at [491, 278] on icon "button" at bounding box center [492, 275] width 17 height 17
click at [452, 271] on button "shadow" at bounding box center [435, 275] width 68 height 35
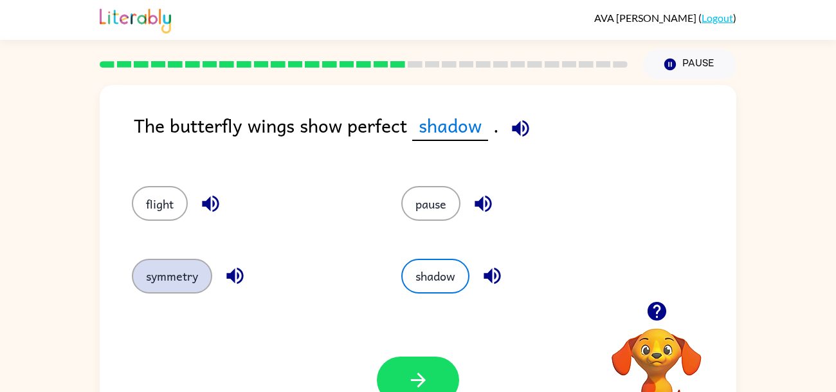
click at [156, 285] on button "symmetry" at bounding box center [172, 275] width 80 height 35
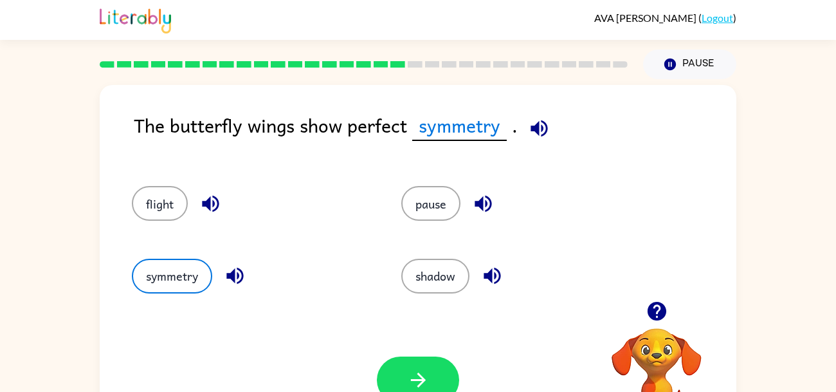
click at [343, 339] on div "Your browser must support playing .mp4 files to use Literably. Please try using…" at bounding box center [418, 379] width 637 height 145
click at [385, 367] on button "button" at bounding box center [418, 379] width 82 height 47
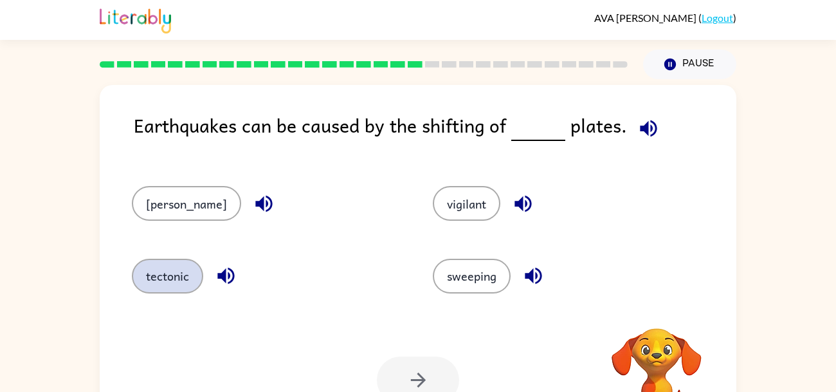
click at [161, 260] on button "tectonic" at bounding box center [167, 275] width 71 height 35
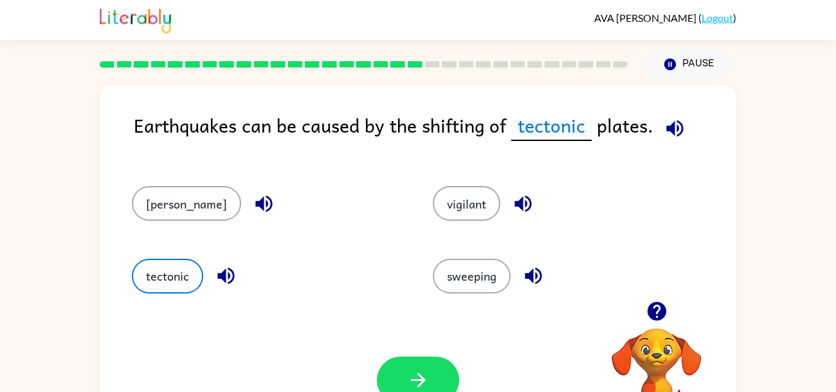
click at [671, 102] on div "Earthquakes can be caused by the shifting of tectonic plates. [PERSON_NAME] vig…" at bounding box center [418, 268] width 637 height 367
click at [232, 284] on icon "button" at bounding box center [226, 275] width 23 height 23
click at [512, 192] on icon "button" at bounding box center [523, 203] width 23 height 23
click at [525, 276] on icon "button" at bounding box center [533, 275] width 17 height 17
click at [248, 188] on button "button" at bounding box center [264, 203] width 33 height 33
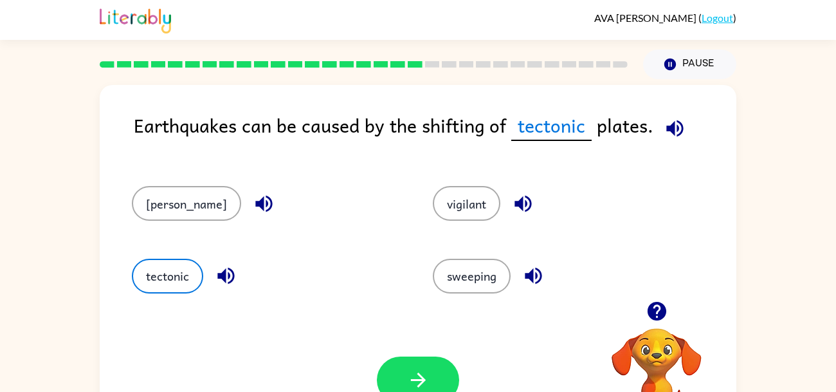
click at [253, 195] on icon "button" at bounding box center [264, 203] width 23 height 23
click at [674, 128] on icon "button" at bounding box center [674, 128] width 17 height 17
click at [237, 276] on icon "button" at bounding box center [226, 275] width 23 height 23
click at [228, 275] on icon "button" at bounding box center [225, 275] width 17 height 17
click at [415, 363] on button "button" at bounding box center [418, 379] width 82 height 47
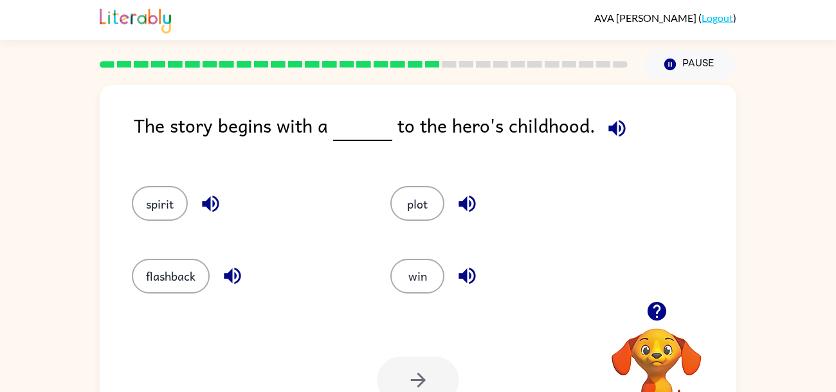
click at [132, 266] on div "flashback" at bounding box center [246, 275] width 229 height 35
click at [168, 287] on button "flashback" at bounding box center [171, 275] width 78 height 35
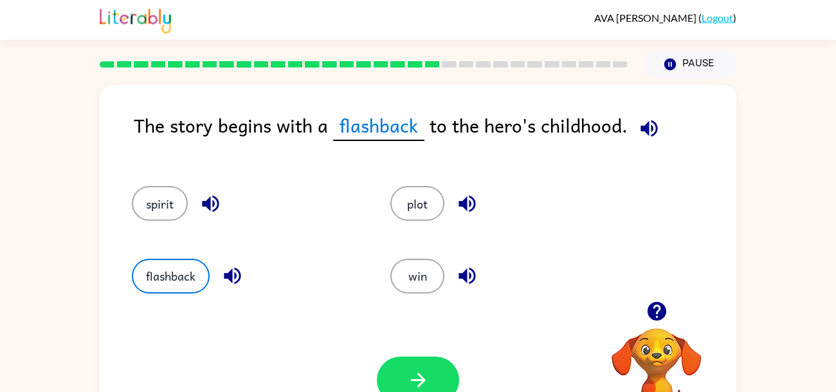
click at [473, 178] on div "plot" at bounding box center [495, 197] width 258 height 72
click at [402, 208] on button "plot" at bounding box center [417, 203] width 54 height 35
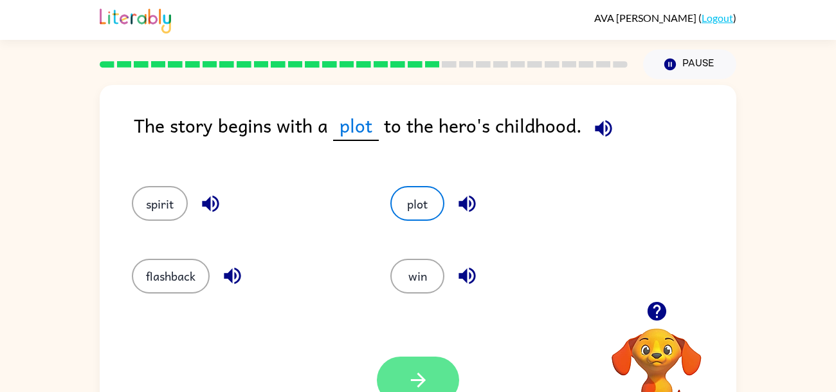
click at [379, 381] on button "button" at bounding box center [418, 379] width 82 height 47
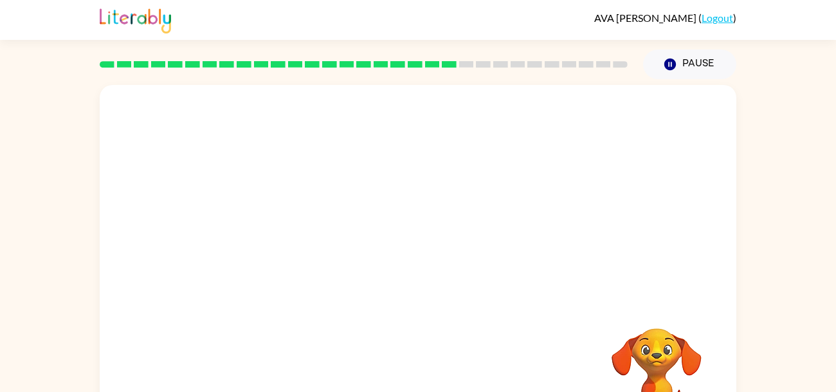
click at [307, 274] on video "Your browser must support playing .mp4 files to use Literably. Please try using…" at bounding box center [418, 193] width 637 height 216
click at [457, 314] on div at bounding box center [418, 268] width 637 height 367
click at [437, 283] on button "button" at bounding box center [418, 274] width 82 height 47
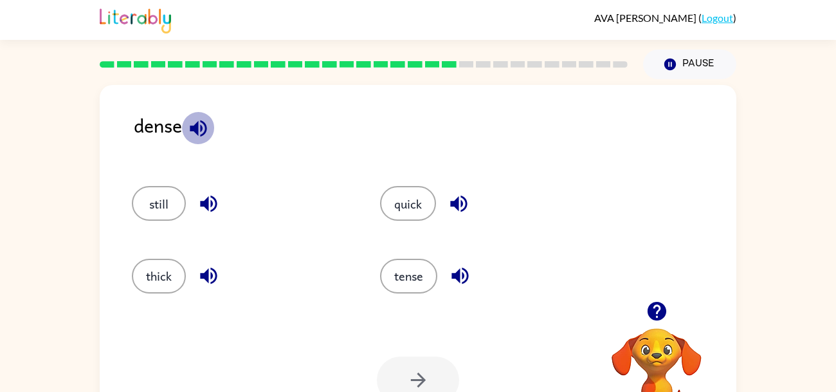
click at [194, 122] on icon "button" at bounding box center [198, 128] width 23 height 23
click at [445, 272] on button "button" at bounding box center [460, 275] width 33 height 33
click at [429, 282] on button "tense" at bounding box center [408, 275] width 57 height 35
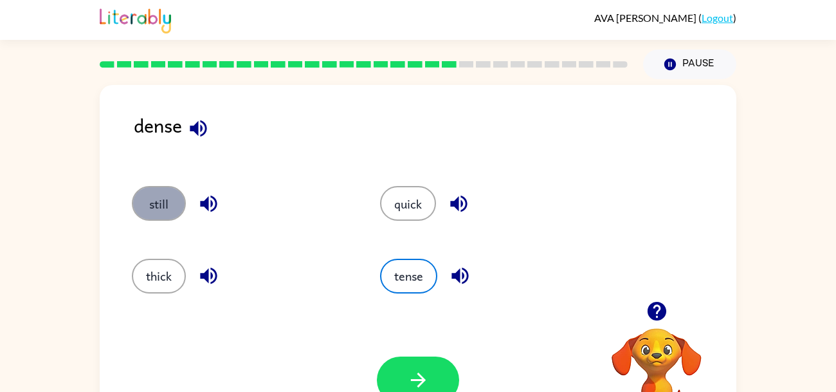
click at [156, 206] on button "still" at bounding box center [159, 203] width 54 height 35
click at [159, 210] on button "still" at bounding box center [159, 203] width 54 height 35
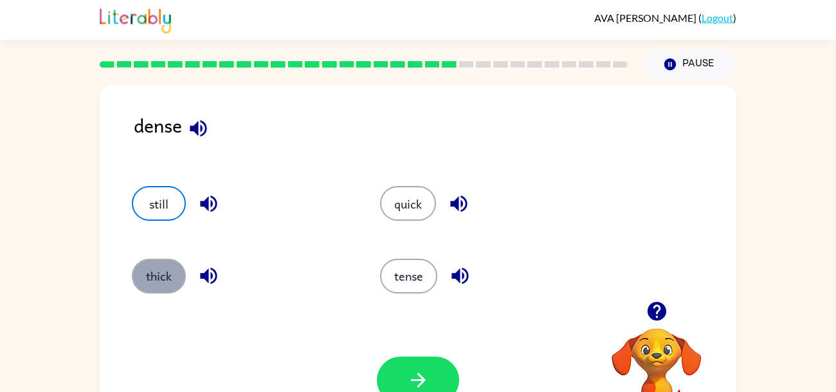
click at [148, 267] on button "thick" at bounding box center [159, 275] width 54 height 35
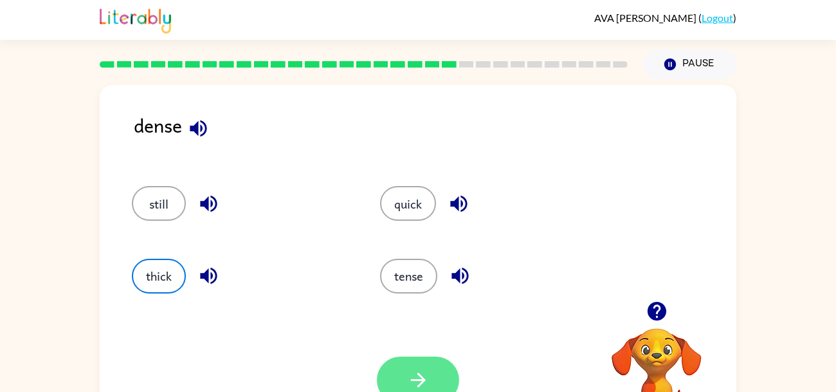
click at [433, 371] on button "button" at bounding box center [418, 379] width 82 height 47
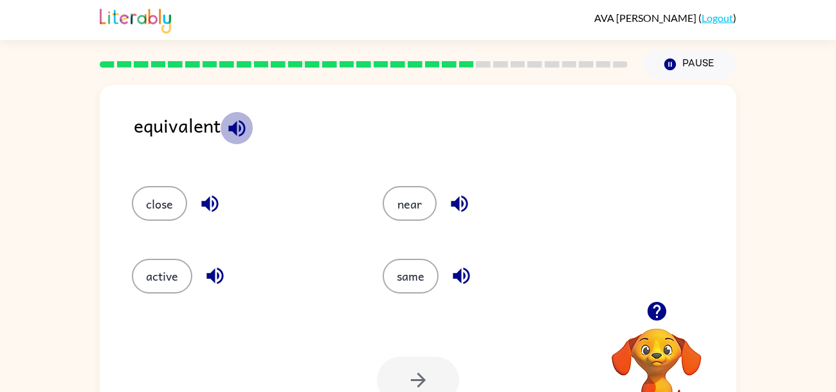
click at [230, 129] on icon "button" at bounding box center [236, 128] width 17 height 17
click at [228, 130] on icon "button" at bounding box center [236, 128] width 17 height 17
click at [215, 208] on icon "button" at bounding box center [209, 203] width 17 height 17
click at [240, 129] on icon "button" at bounding box center [236, 128] width 17 height 17
click at [396, 269] on button "same" at bounding box center [411, 275] width 56 height 35
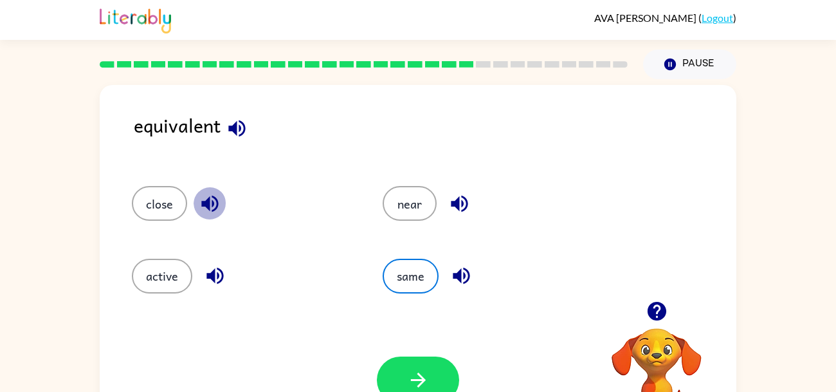
click at [203, 203] on icon "button" at bounding box center [209, 203] width 17 height 17
click at [215, 208] on icon "button" at bounding box center [209, 203] width 17 height 17
click at [216, 209] on icon "button" at bounding box center [209, 203] width 17 height 17
click at [408, 203] on button "near" at bounding box center [410, 203] width 54 height 35
click at [421, 273] on button "same" at bounding box center [411, 275] width 56 height 35
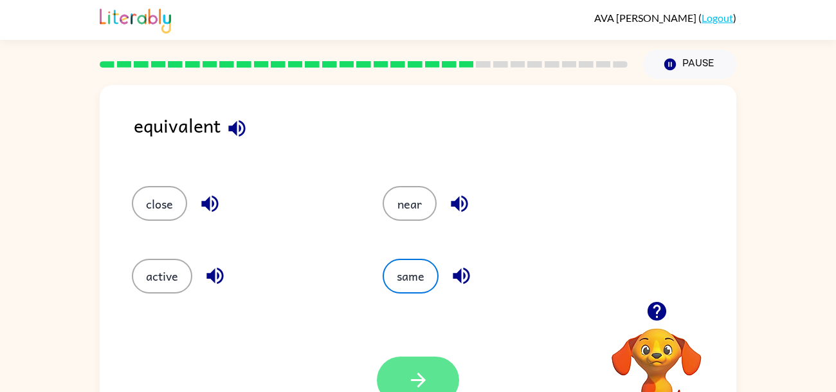
click at [425, 363] on button "button" at bounding box center [418, 379] width 82 height 47
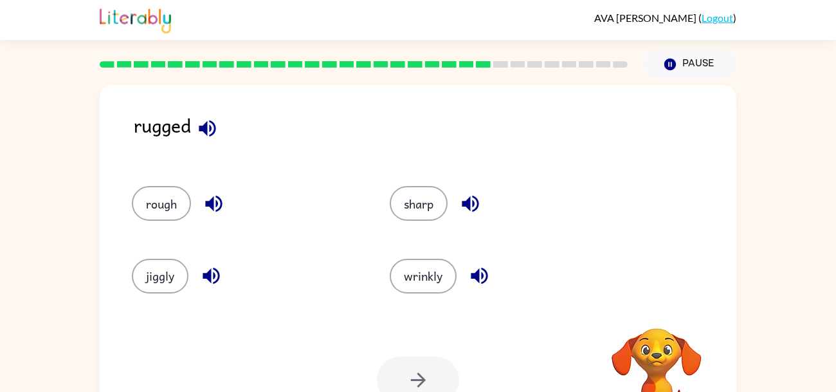
click at [189, 127] on div "rugged" at bounding box center [435, 136] width 602 height 50
click at [179, 218] on button "rough" at bounding box center [161, 203] width 59 height 35
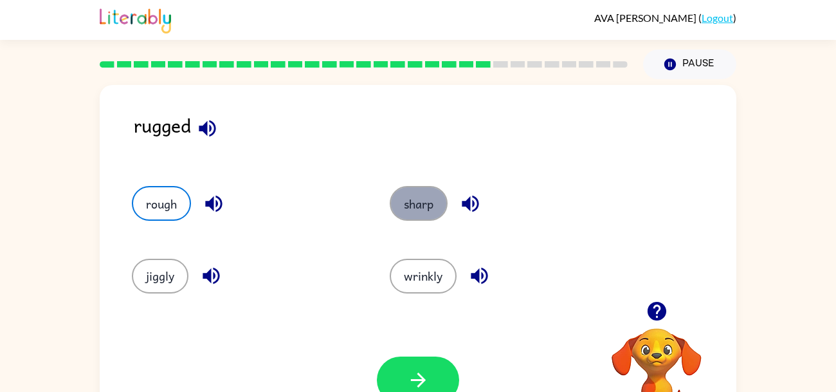
click at [407, 198] on button "sharp" at bounding box center [419, 203] width 58 height 35
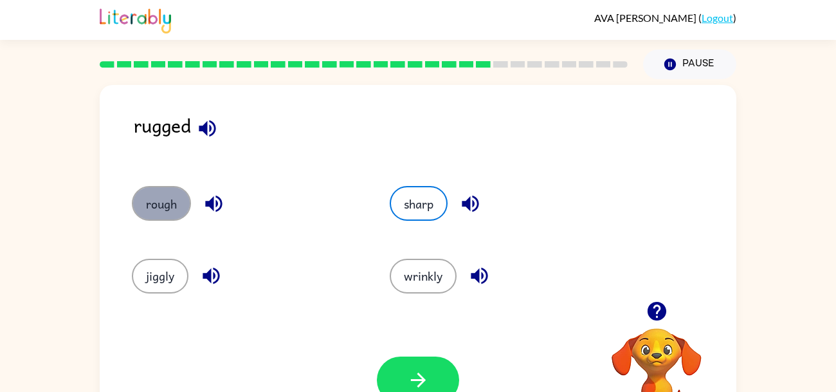
click at [183, 208] on button "rough" at bounding box center [161, 203] width 59 height 35
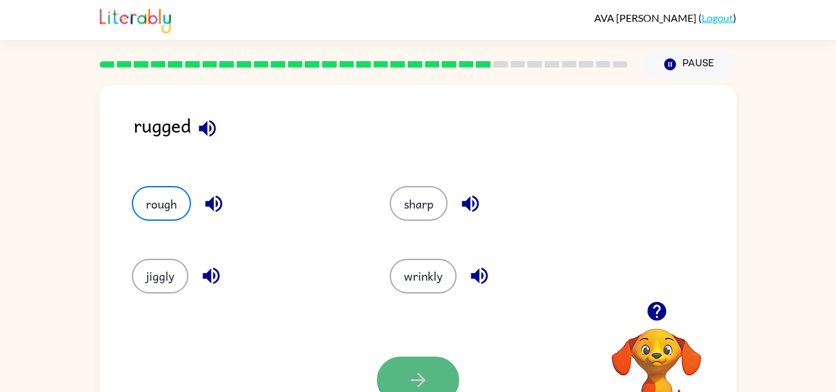
click at [416, 373] on icon "button" at bounding box center [418, 379] width 23 height 23
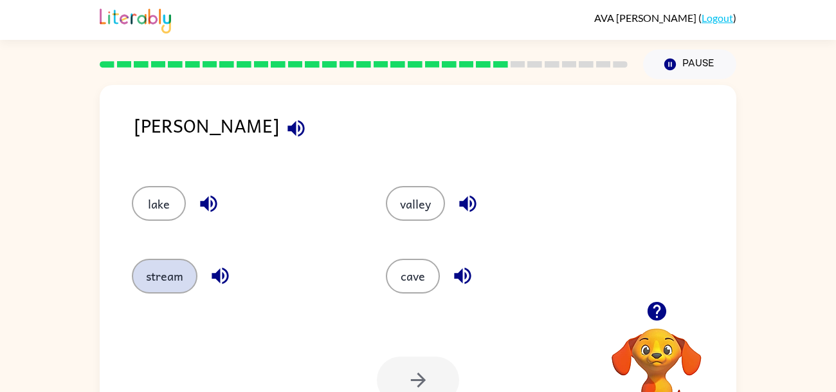
click at [190, 280] on button "stream" at bounding box center [165, 275] width 66 height 35
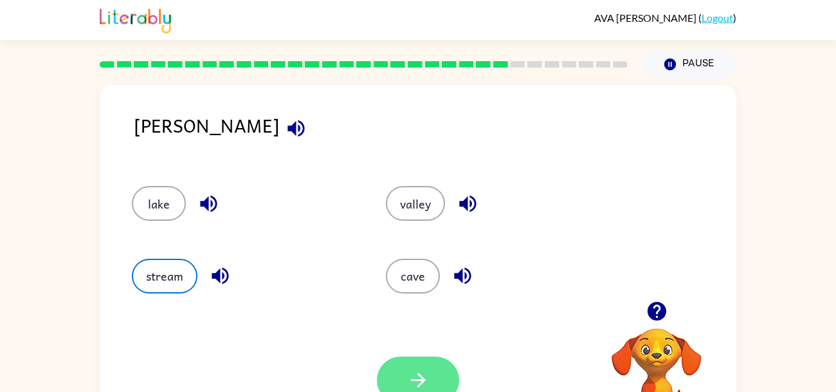
click at [422, 376] on icon "button" at bounding box center [418, 379] width 23 height 23
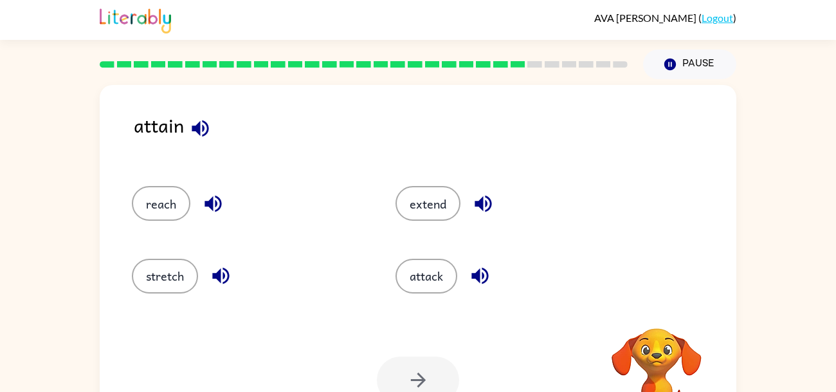
click at [200, 120] on icon "button" at bounding box center [200, 128] width 23 height 23
click at [220, 111] on div "attain" at bounding box center [435, 136] width 602 height 50
click at [205, 127] on icon "button" at bounding box center [200, 128] width 23 height 23
click at [491, 207] on icon "button" at bounding box center [483, 203] width 23 height 23
click at [228, 208] on button "button" at bounding box center [213, 203] width 33 height 33
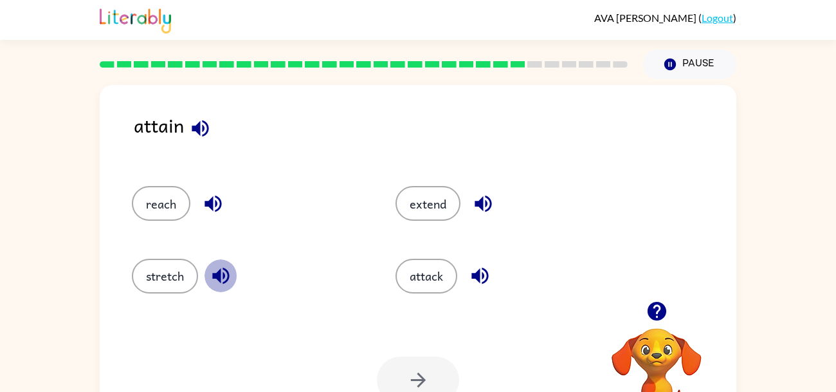
click at [219, 274] on icon "button" at bounding box center [220, 275] width 17 height 17
click at [383, 212] on div "extend" at bounding box center [503, 197] width 264 height 72
click at [463, 205] on div "extend" at bounding box center [512, 203] width 234 height 35
click at [484, 203] on icon "button" at bounding box center [483, 203] width 23 height 23
click at [226, 208] on button "button" at bounding box center [213, 203] width 33 height 33
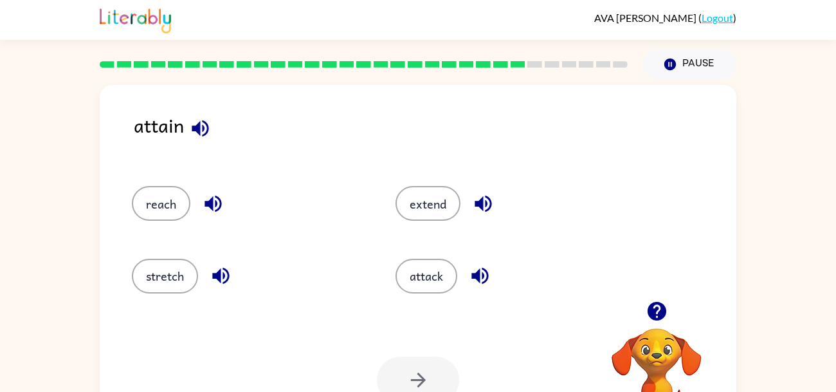
click at [226, 208] on button "button" at bounding box center [213, 203] width 33 height 33
click at [433, 210] on button "extend" at bounding box center [427, 203] width 65 height 35
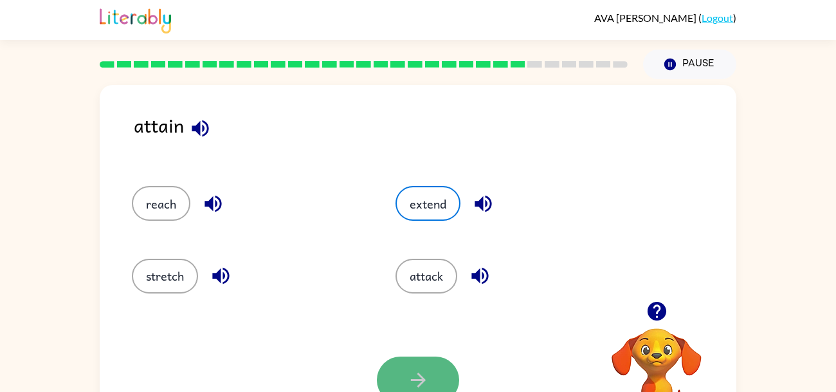
click at [438, 370] on button "button" at bounding box center [418, 379] width 82 height 47
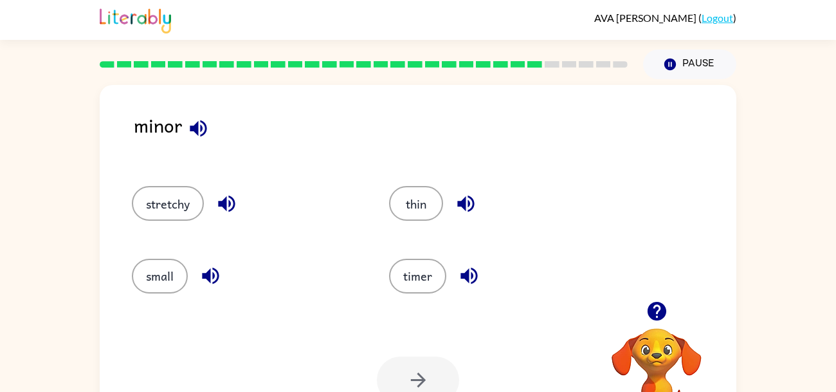
click at [203, 117] on icon "button" at bounding box center [198, 128] width 23 height 23
click at [217, 189] on div "stretchy" at bounding box center [246, 203] width 228 height 35
click at [230, 201] on icon "button" at bounding box center [226, 203] width 17 height 17
click at [240, 195] on button "button" at bounding box center [226, 203] width 33 height 33
click at [219, 203] on icon "button" at bounding box center [226, 203] width 17 height 17
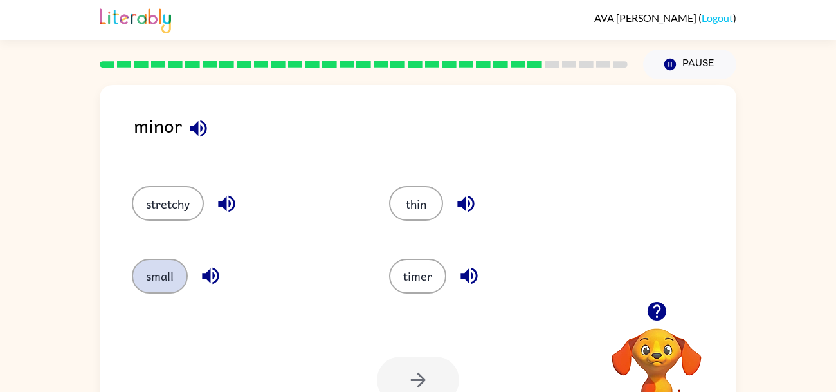
click at [178, 287] on button "small" at bounding box center [160, 275] width 56 height 35
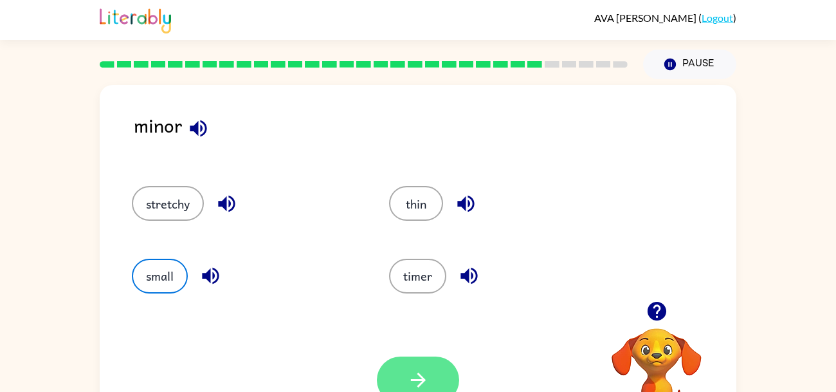
click at [449, 366] on button "button" at bounding box center [418, 379] width 82 height 47
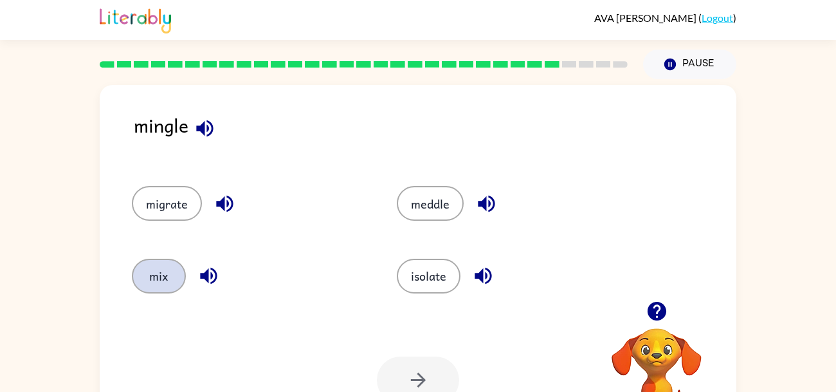
click at [173, 276] on button "mix" at bounding box center [159, 275] width 54 height 35
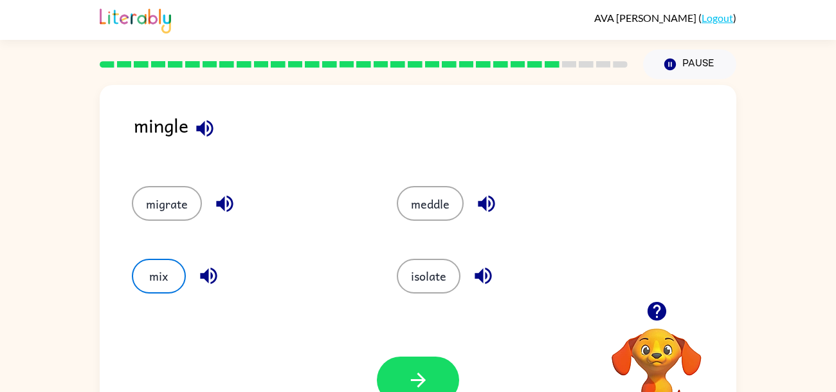
click at [215, 194] on icon "button" at bounding box center [224, 203] width 23 height 23
click at [165, 271] on button "mix" at bounding box center [159, 275] width 54 height 35
click at [168, 271] on button "mix" at bounding box center [159, 275] width 54 height 35
click at [136, 262] on div "mix" at bounding box center [249, 275] width 235 height 35
click at [168, 267] on button "mix" at bounding box center [159, 275] width 54 height 35
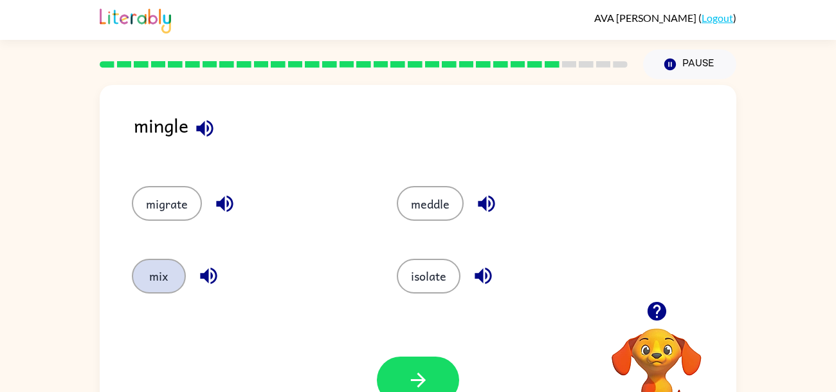
click at [155, 284] on button "mix" at bounding box center [159, 275] width 54 height 35
click at [161, 264] on button "mix" at bounding box center [159, 275] width 54 height 35
click at [145, 274] on button "mix" at bounding box center [159, 275] width 54 height 35
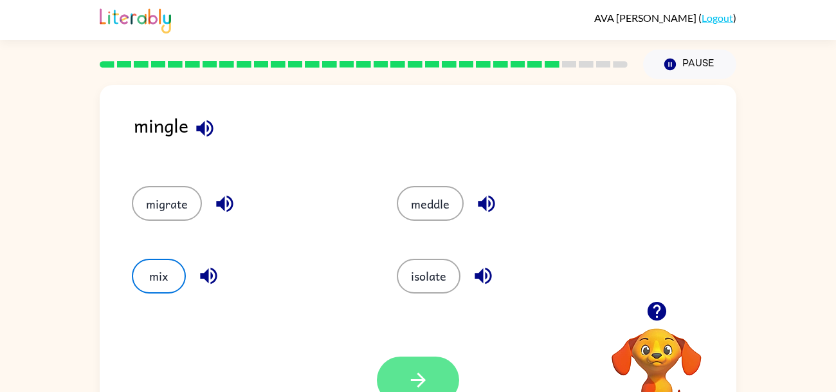
click at [431, 363] on button "button" at bounding box center [418, 379] width 82 height 47
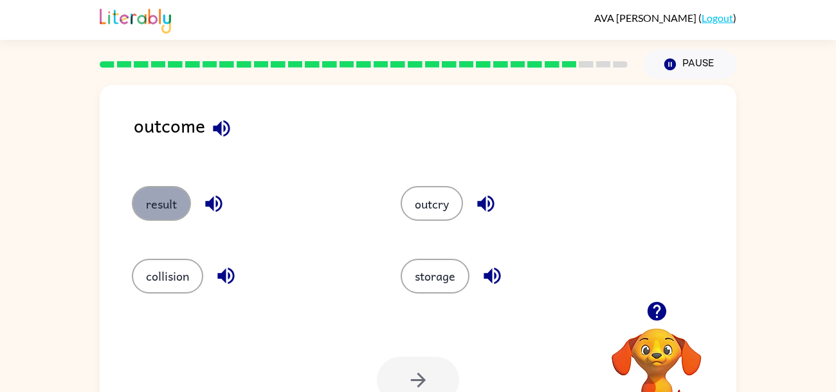
click at [150, 188] on button "result" at bounding box center [161, 203] width 59 height 35
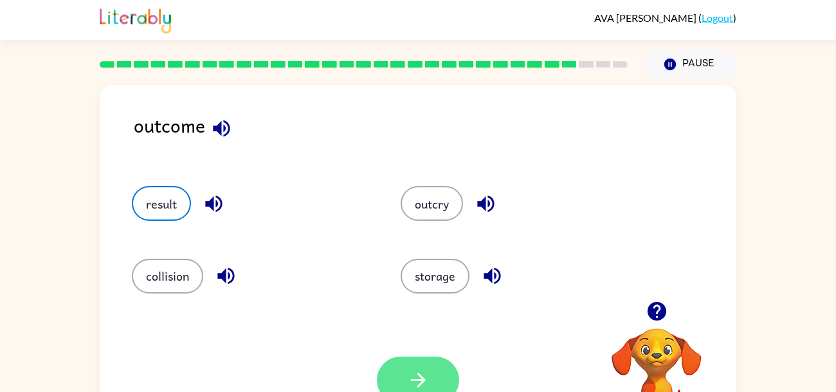
click at [435, 361] on button "button" at bounding box center [418, 379] width 82 height 47
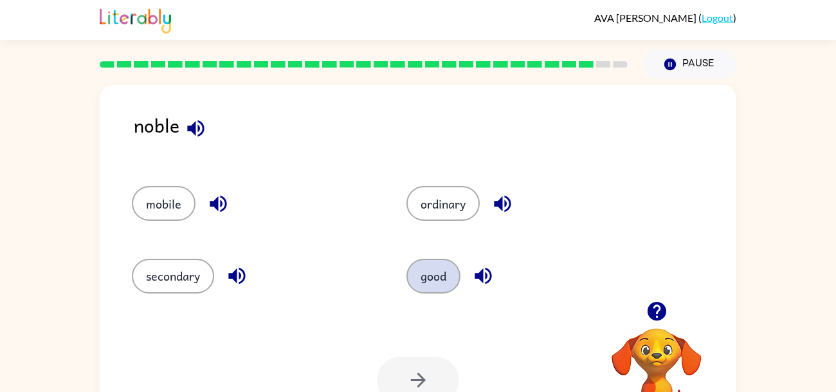
click at [428, 290] on button "good" at bounding box center [433, 275] width 54 height 35
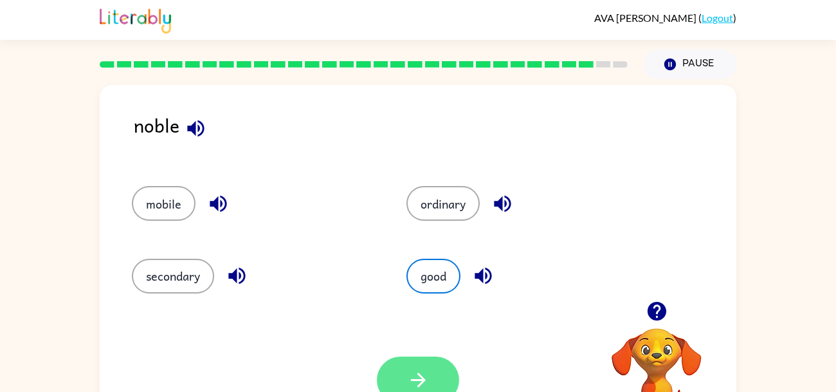
click at [415, 362] on button "button" at bounding box center [418, 379] width 82 height 47
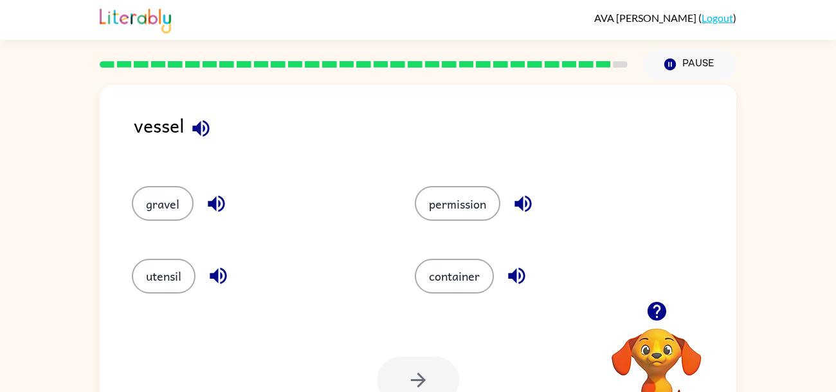
click at [206, 198] on icon "button" at bounding box center [216, 203] width 23 height 23
click at [224, 283] on icon "button" at bounding box center [218, 275] width 23 height 23
click at [527, 210] on icon "button" at bounding box center [522, 203] width 17 height 17
click at [510, 263] on button "button" at bounding box center [516, 275] width 33 height 33
click at [446, 284] on button "container" at bounding box center [454, 275] width 79 height 35
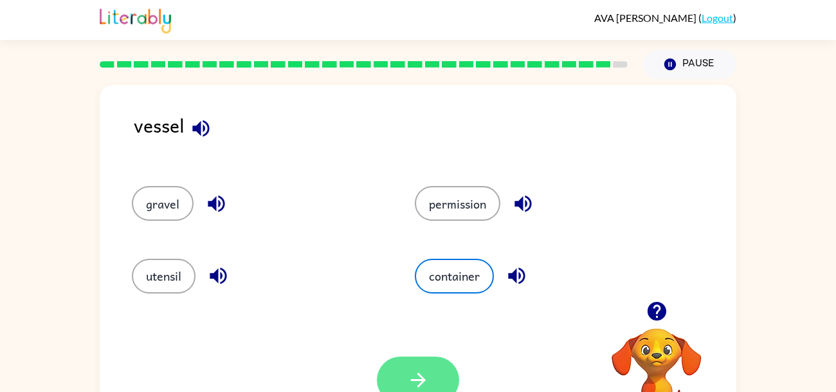
click at [409, 374] on icon "button" at bounding box center [418, 379] width 23 height 23
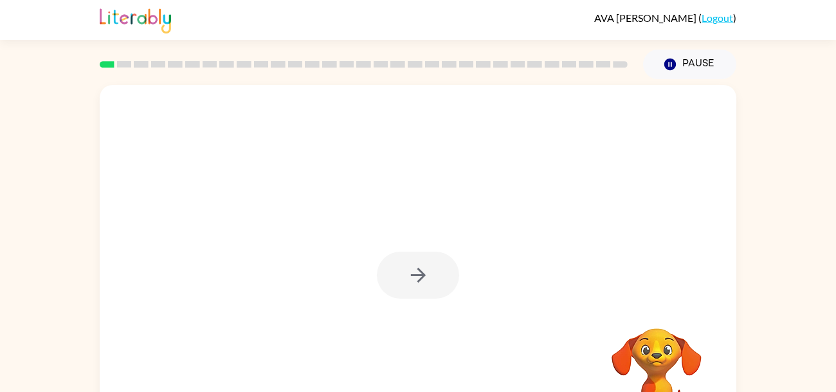
click at [433, 269] on div at bounding box center [418, 274] width 82 height 47
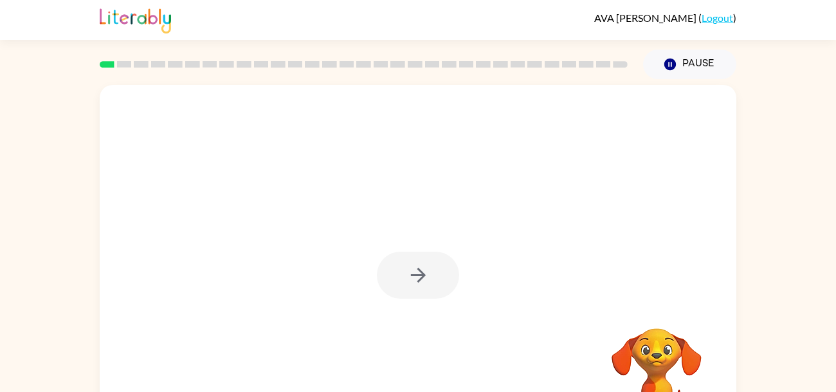
click at [433, 269] on div at bounding box center [418, 274] width 82 height 47
drag, startPoint x: 433, startPoint y: 269, endPoint x: 520, endPoint y: 253, distance: 87.6
click at [520, 253] on div at bounding box center [418, 268] width 637 height 367
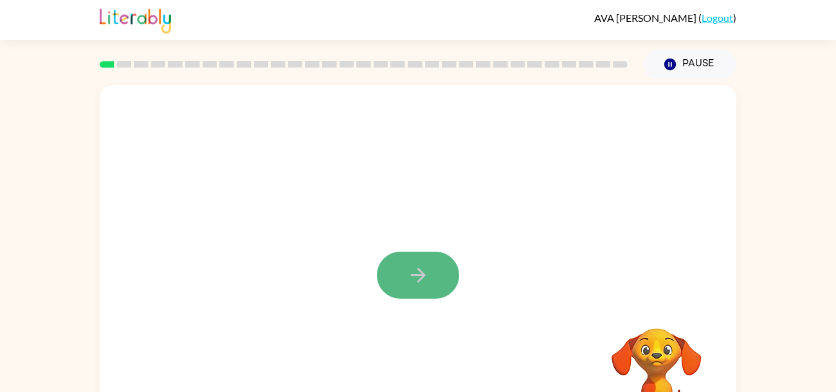
click at [391, 273] on button "button" at bounding box center [418, 274] width 82 height 47
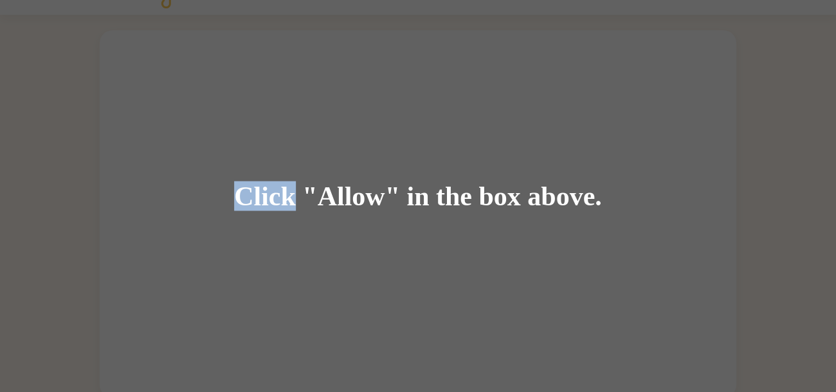
scroll to position [31, 0]
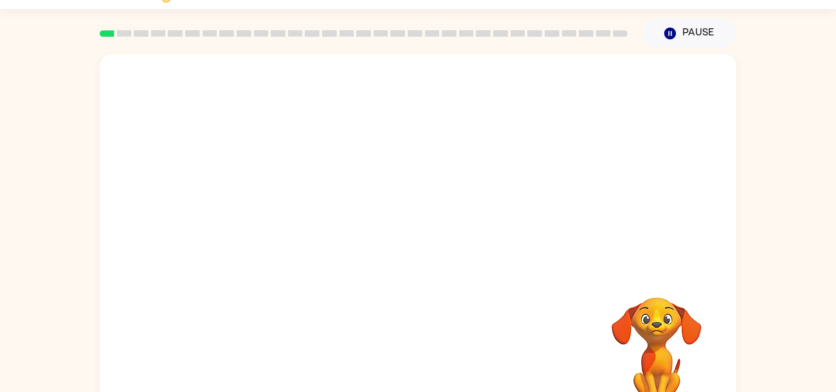
click at [369, 199] on div at bounding box center [418, 162] width 637 height 216
click at [392, 236] on button "button" at bounding box center [418, 244] width 82 height 47
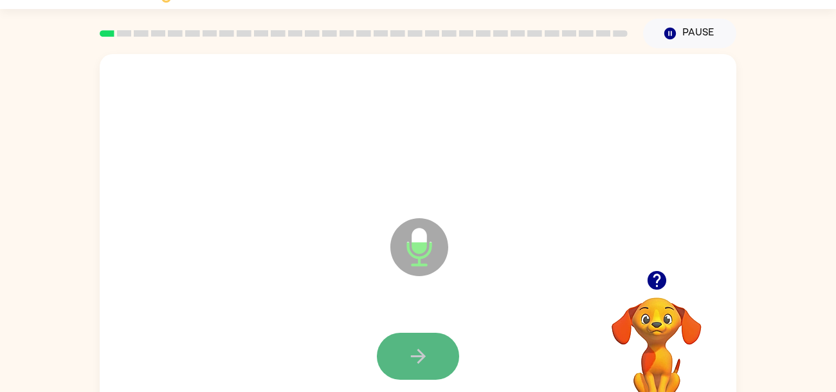
click at [417, 345] on icon "button" at bounding box center [418, 356] width 23 height 23
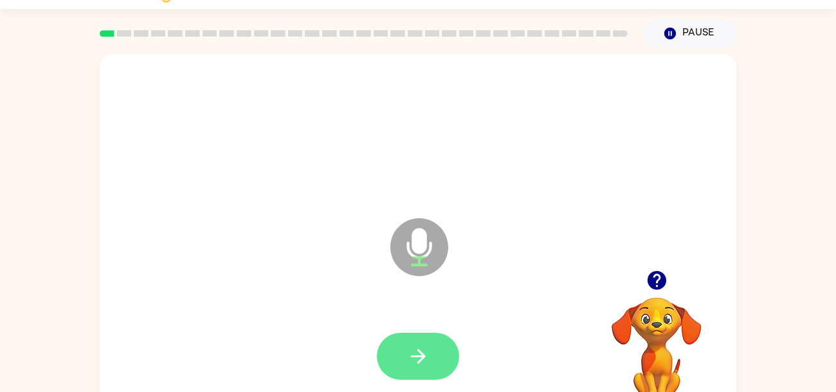
click at [427, 352] on icon "button" at bounding box center [418, 356] width 23 height 23
click at [429, 363] on button "button" at bounding box center [418, 355] width 82 height 47
click at [420, 341] on button "button" at bounding box center [418, 355] width 82 height 47
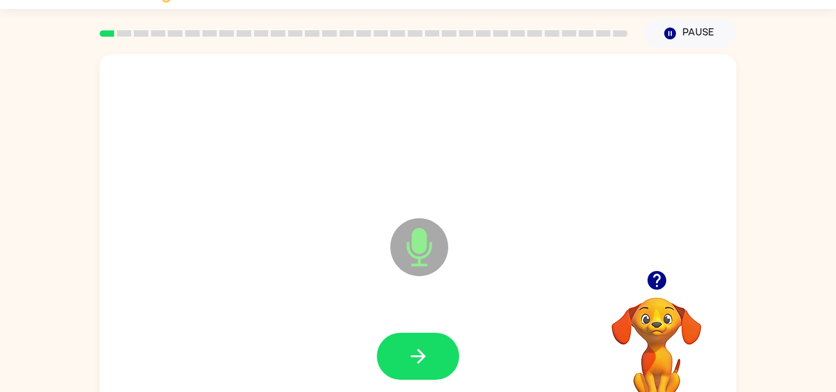
click at [660, 277] on icon "button" at bounding box center [656, 280] width 19 height 19
click at [652, 264] on button "button" at bounding box center [656, 280] width 33 height 33
click at [441, 349] on button "button" at bounding box center [418, 355] width 82 height 47
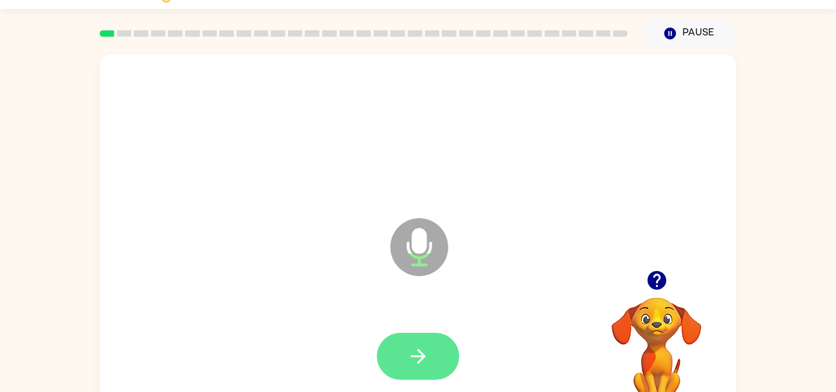
click at [438, 361] on button "button" at bounding box center [418, 355] width 82 height 47
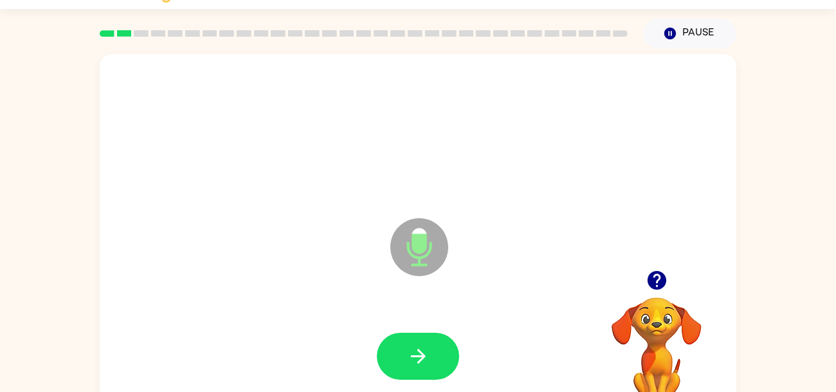
click at [656, 277] on icon "button" at bounding box center [656, 280] width 19 height 19
click at [653, 264] on button "button" at bounding box center [656, 280] width 33 height 33
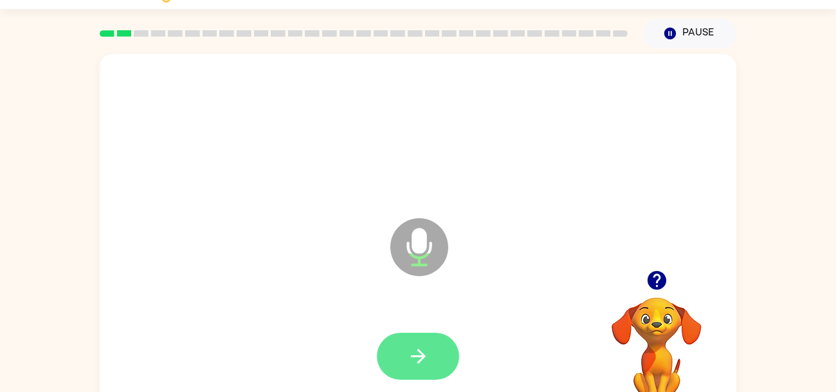
click at [431, 355] on button "button" at bounding box center [418, 355] width 82 height 47
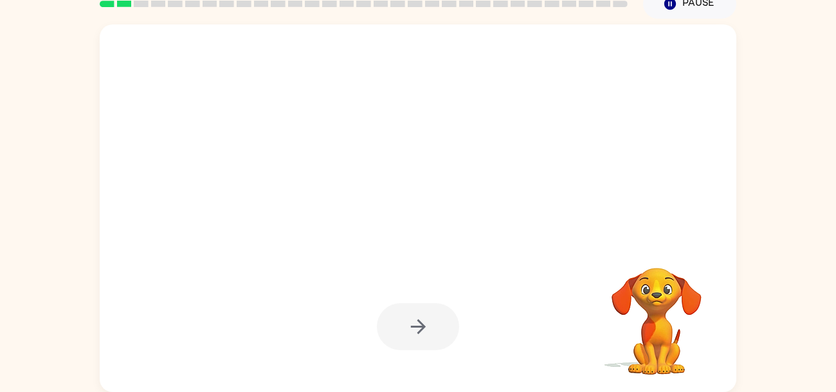
scroll to position [35, 0]
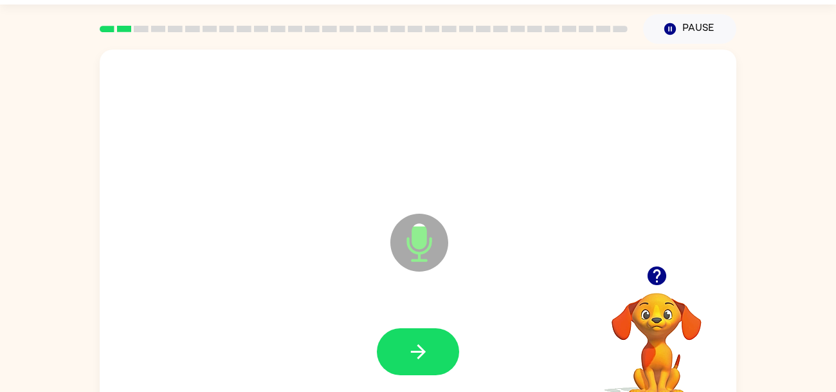
click at [655, 275] on icon "button" at bounding box center [656, 275] width 19 height 19
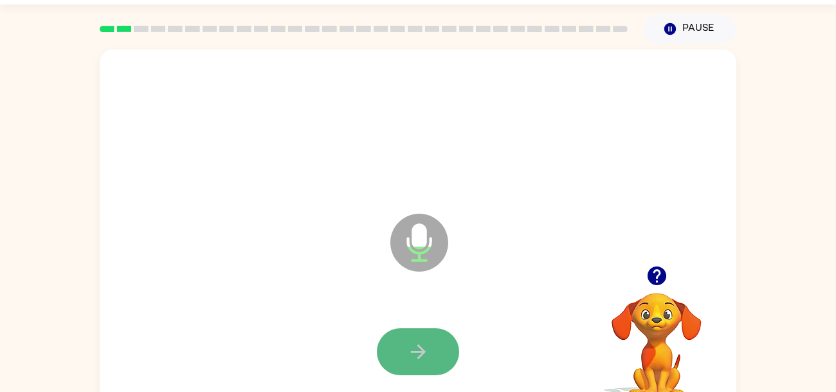
click at [420, 354] on icon "button" at bounding box center [417, 351] width 15 height 15
click at [421, 352] on icon "button" at bounding box center [418, 351] width 23 height 23
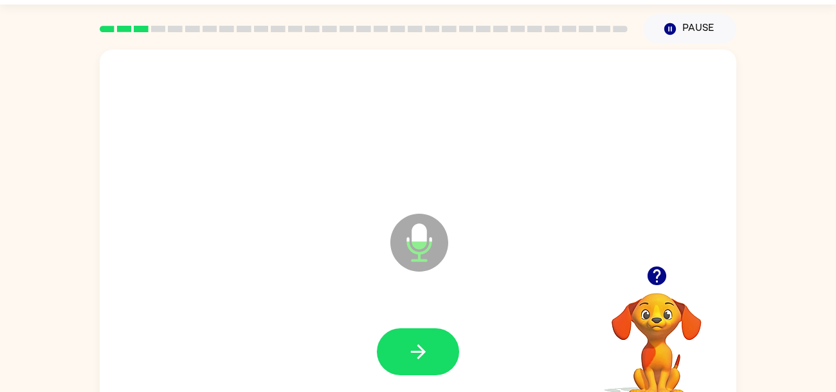
click at [660, 282] on icon "button" at bounding box center [656, 275] width 19 height 19
click at [658, 276] on icon "button" at bounding box center [656, 275] width 19 height 19
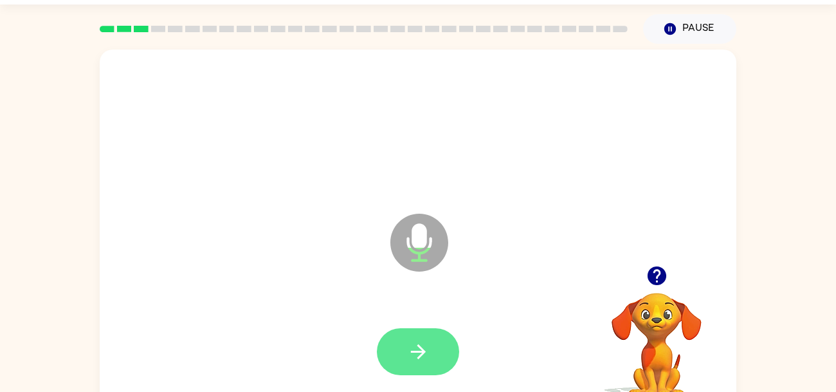
click at [436, 356] on button "button" at bounding box center [418, 351] width 82 height 47
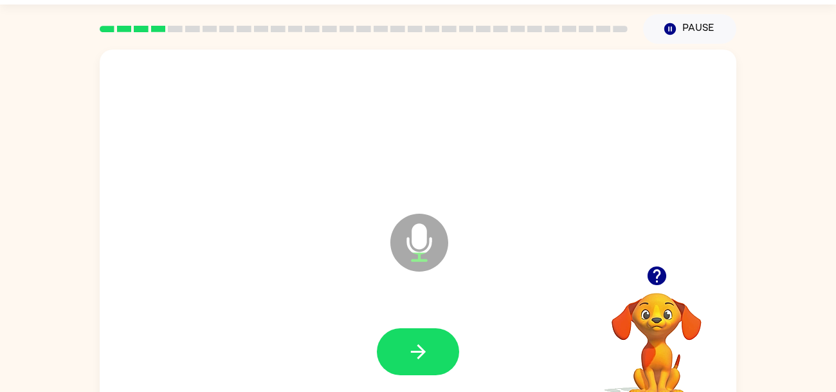
click at [436, 356] on button "button" at bounding box center [418, 351] width 82 height 47
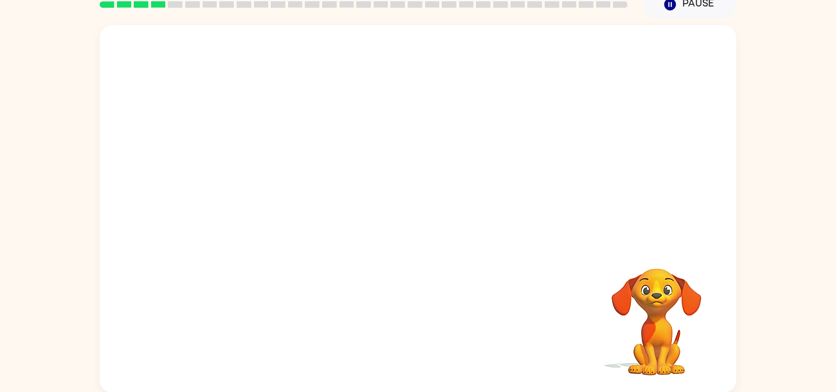
scroll to position [61, 0]
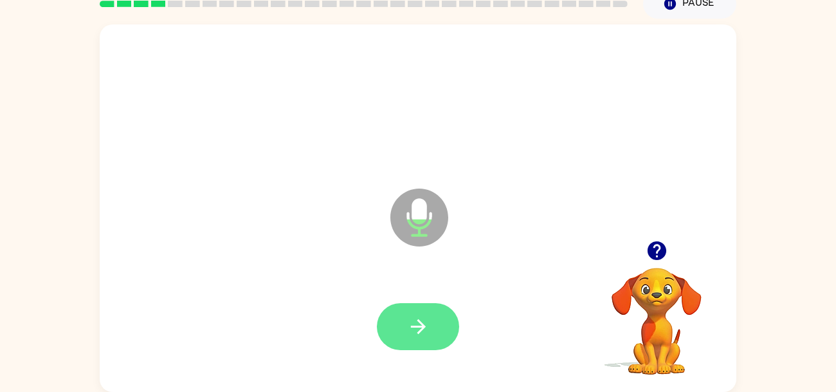
click at [387, 345] on div at bounding box center [418, 326] width 82 height 47
click at [399, 341] on button "button" at bounding box center [418, 326] width 82 height 47
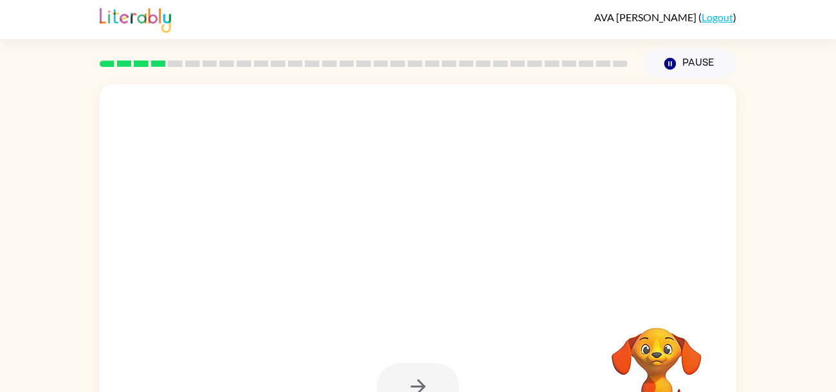
scroll to position [0, 0]
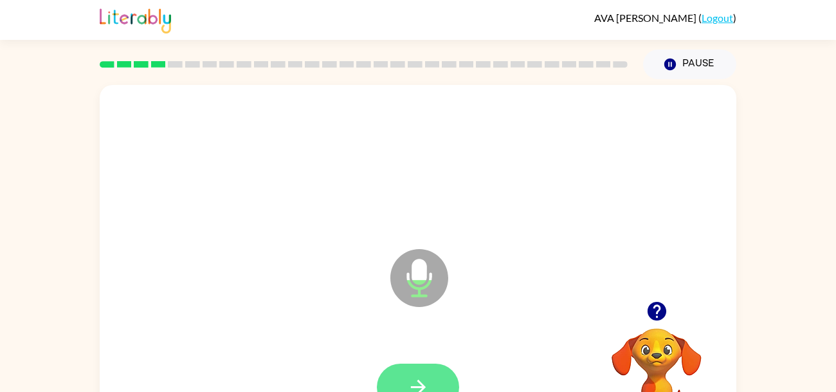
click at [419, 384] on icon "button" at bounding box center [418, 386] width 23 height 23
click at [660, 312] on icon "button" at bounding box center [656, 311] width 19 height 19
click at [435, 365] on button "button" at bounding box center [418, 386] width 82 height 47
click at [404, 380] on button "button" at bounding box center [418, 386] width 82 height 47
click at [423, 376] on icon "button" at bounding box center [418, 386] width 23 height 23
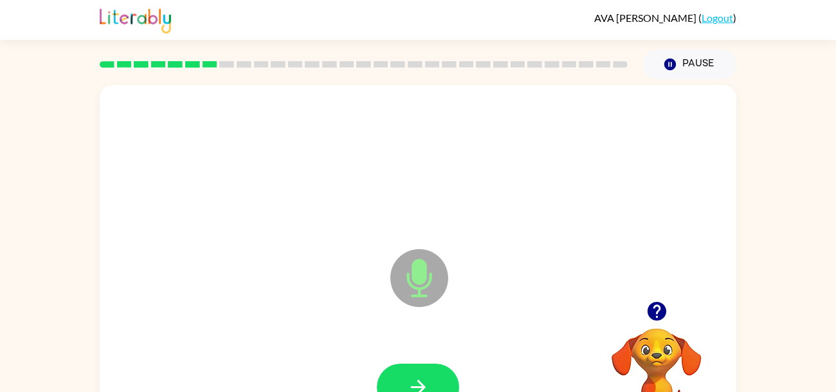
click at [658, 309] on icon "button" at bounding box center [657, 311] width 23 height 23
click at [420, 383] on icon "button" at bounding box center [417, 386] width 15 height 15
click at [655, 298] on button "button" at bounding box center [656, 310] width 33 height 33
click at [419, 366] on button "button" at bounding box center [418, 386] width 82 height 47
click at [411, 379] on icon "button" at bounding box center [418, 386] width 23 height 23
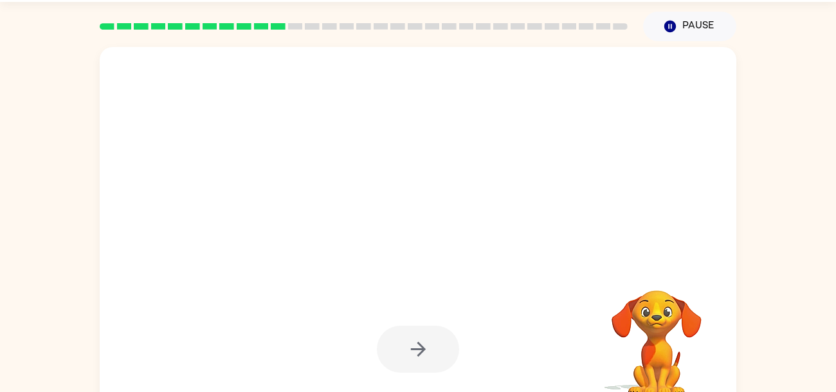
scroll to position [35, 0]
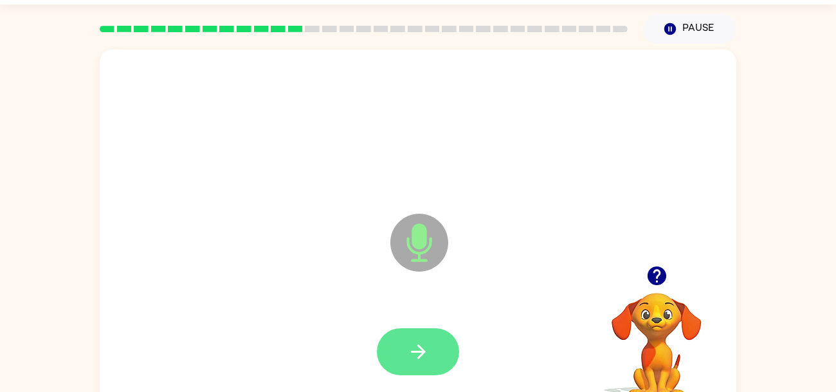
click at [405, 340] on button "button" at bounding box center [418, 351] width 82 height 47
